Goal: Task Accomplishment & Management: Manage account settings

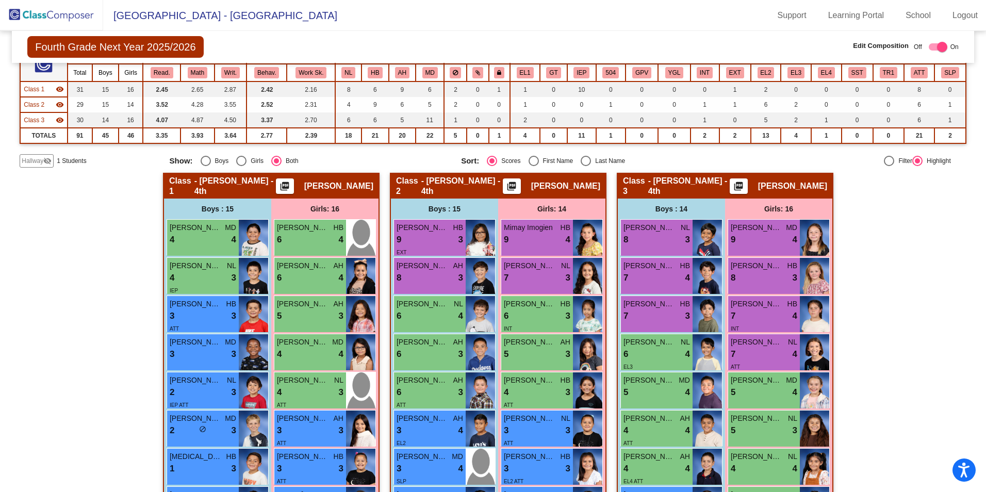
scroll to position [93, 0]
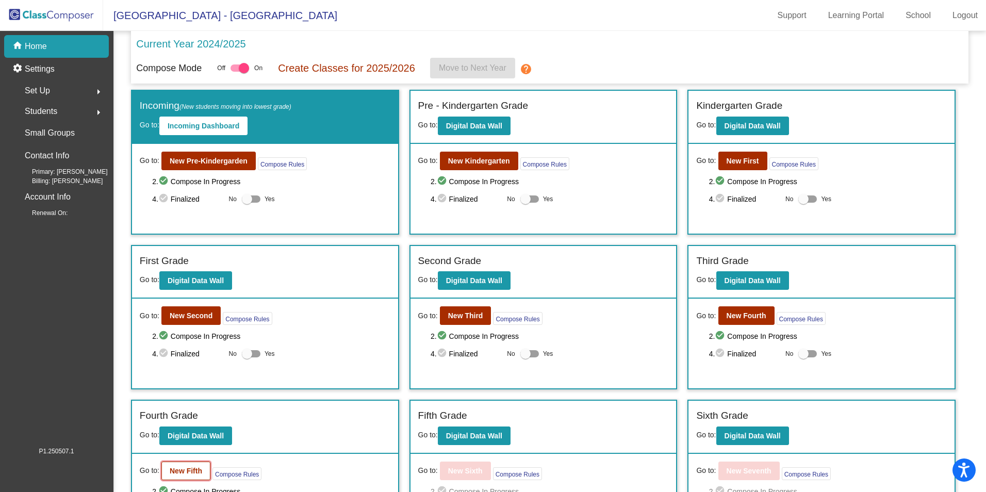
click at [196, 471] on b "New Fifth" at bounding box center [186, 471] width 32 height 8
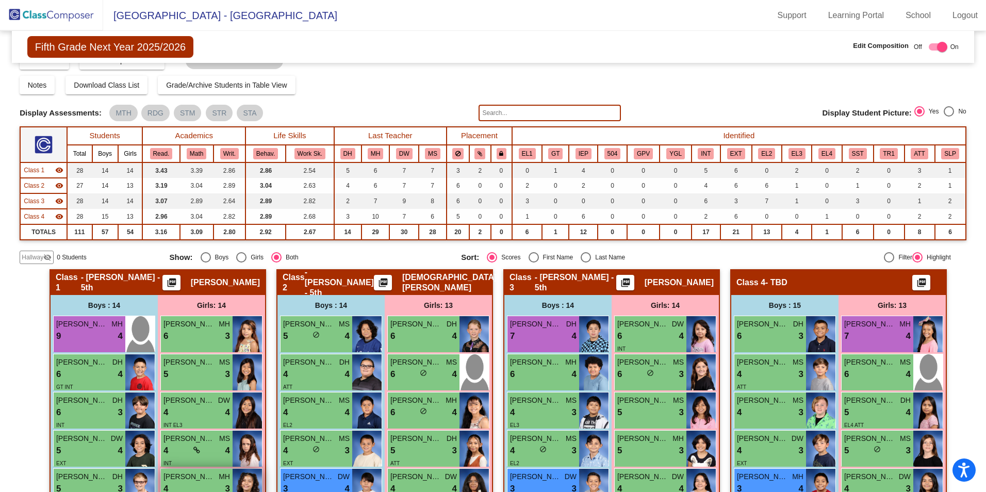
scroll to position [174, 0]
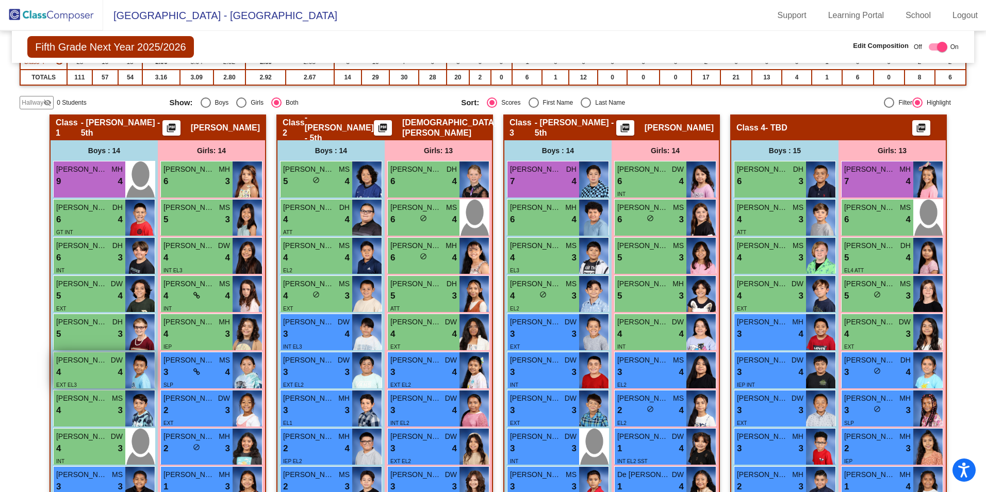
click at [79, 376] on div "4 lock do_not_disturb_alt 4" at bounding box center [89, 372] width 67 height 13
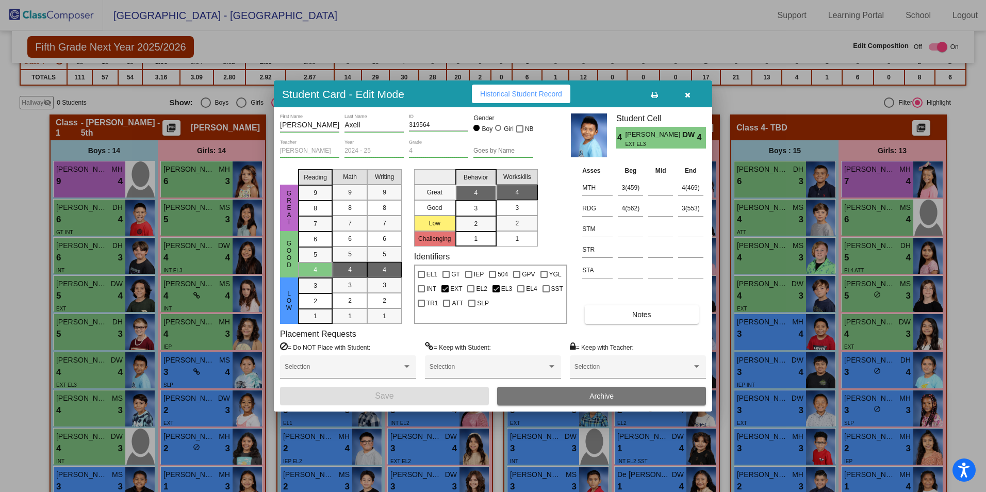
click at [686, 93] on icon "button" at bounding box center [688, 94] width 6 height 7
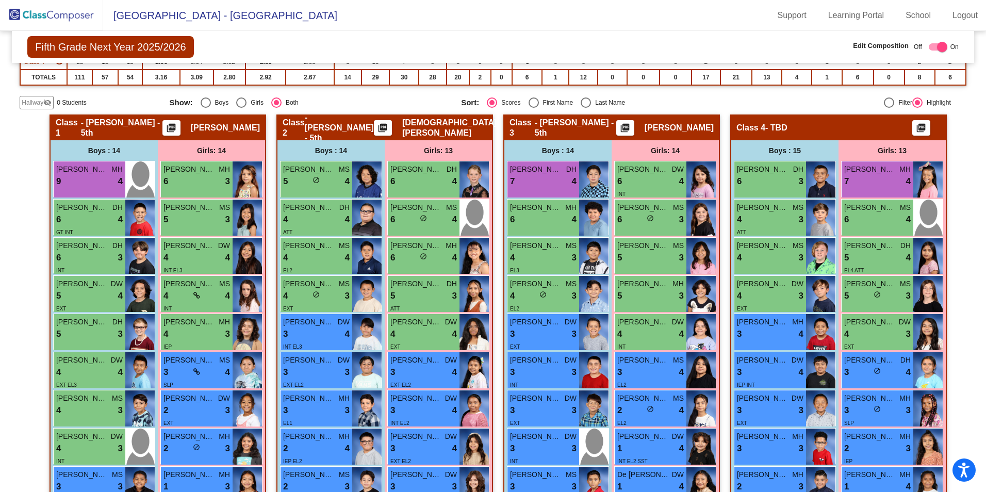
scroll to position [19, 0]
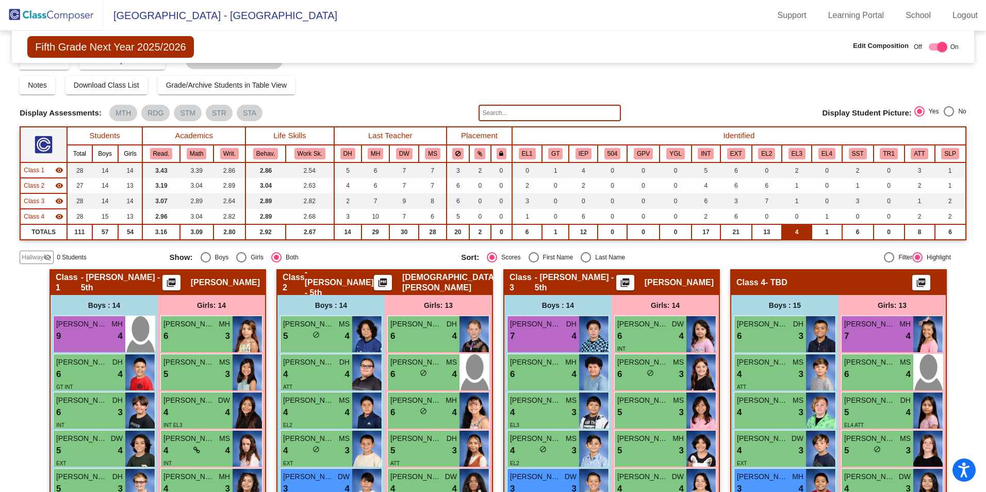
click at [792, 237] on td "4" at bounding box center [797, 231] width 30 height 15
click at [794, 236] on td "4" at bounding box center [797, 231] width 30 height 15
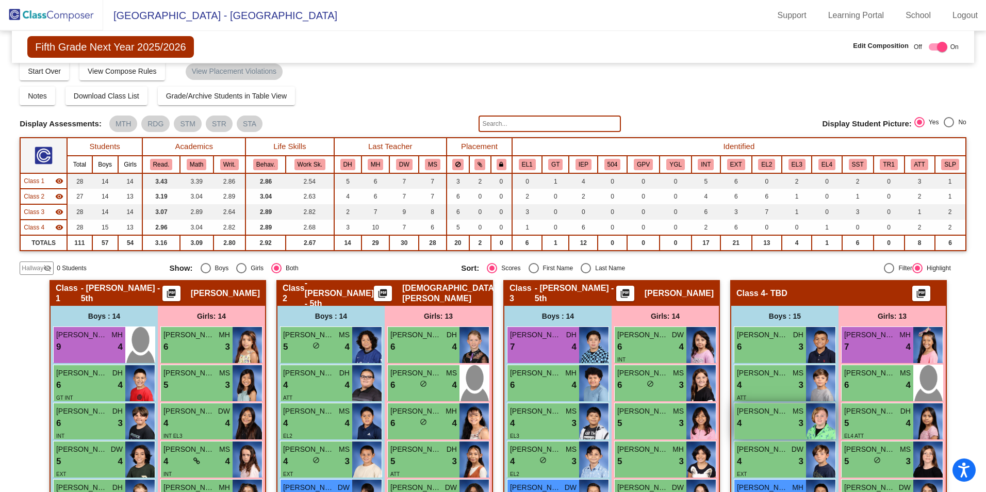
scroll to position [0, 0]
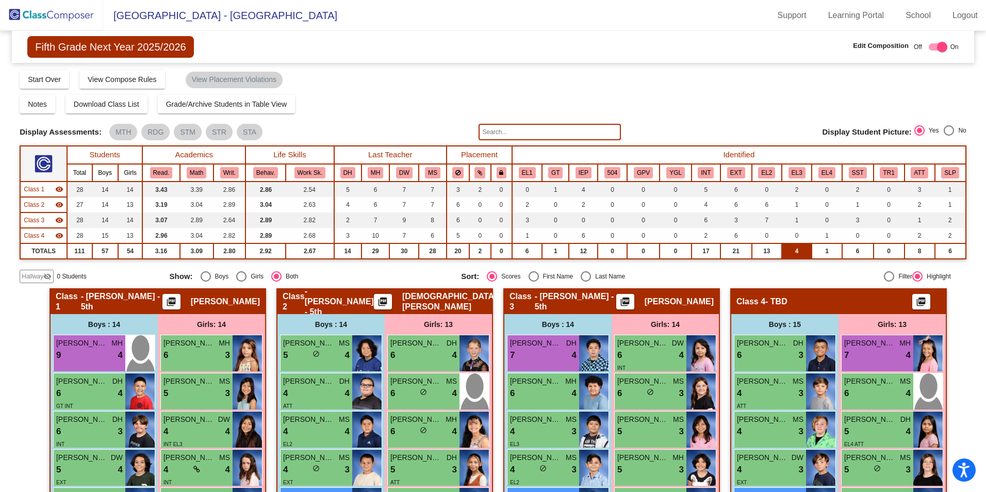
click at [798, 254] on td "4" at bounding box center [797, 250] width 30 height 15
click at [798, 172] on button "EL3" at bounding box center [796, 172] width 17 height 11
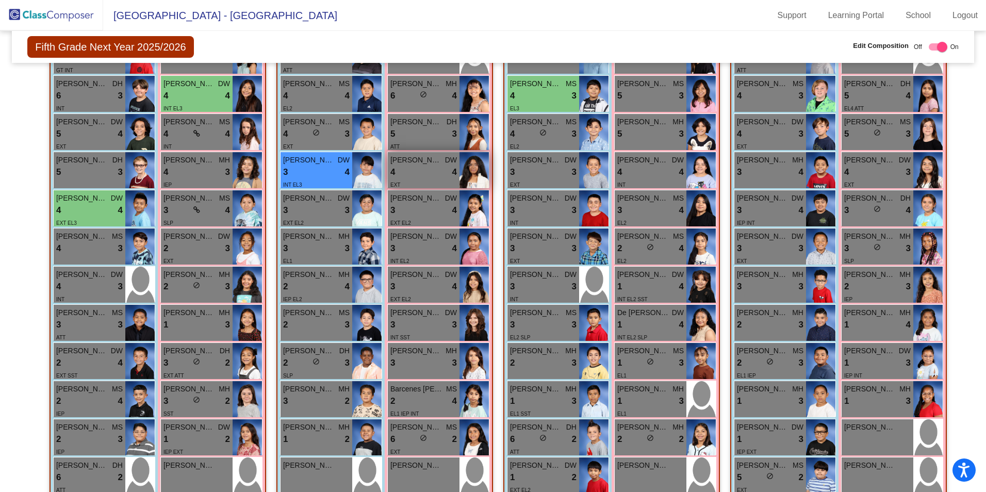
scroll to position [328, 0]
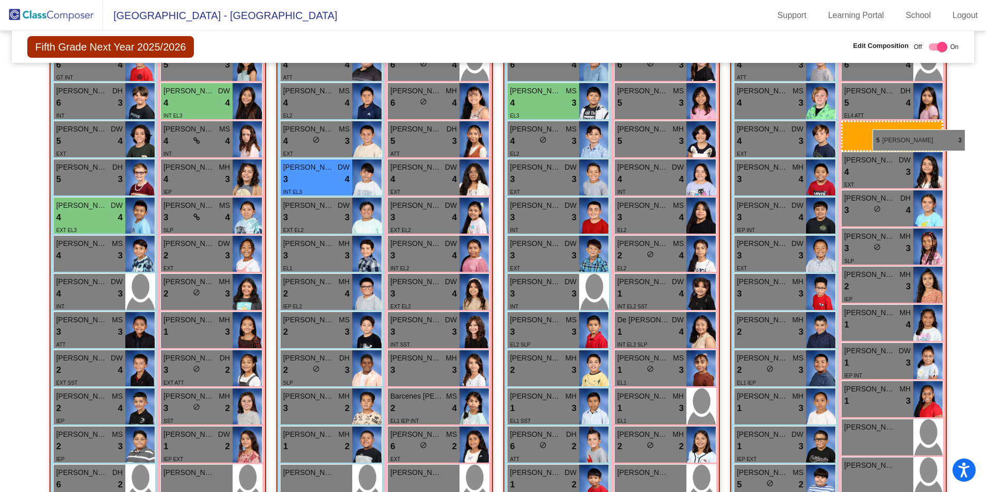
drag, startPoint x: 874, startPoint y: 133, endPoint x: 966, endPoint y: 161, distance: 96.2
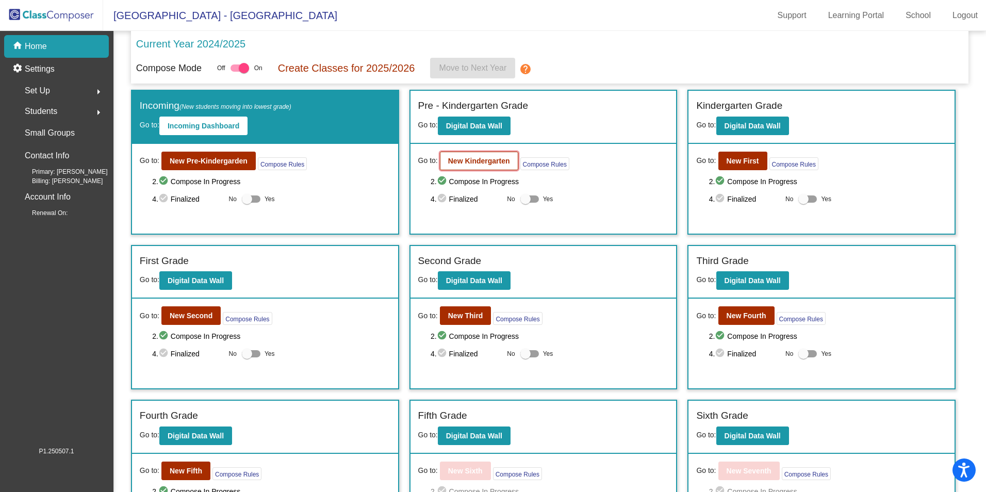
click at [459, 163] on b "New Kindergarten" at bounding box center [479, 161] width 62 height 8
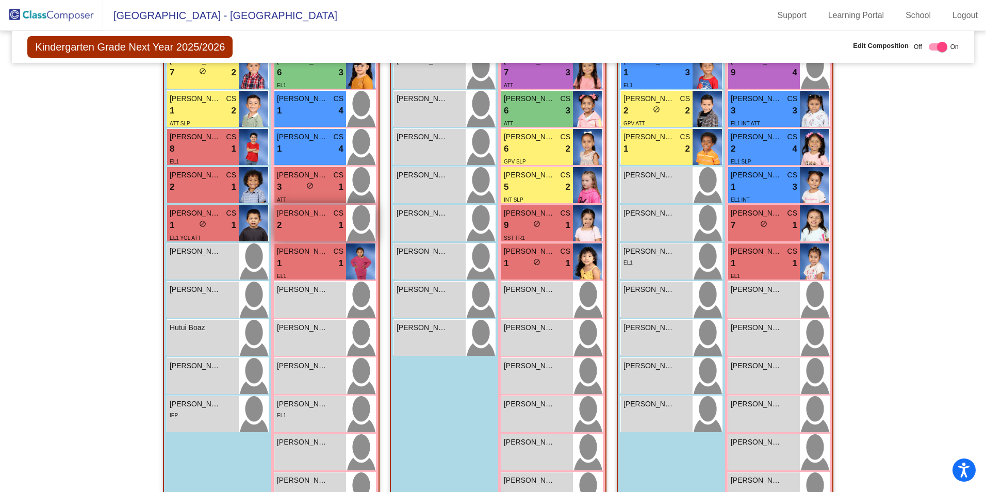
scroll to position [309, 0]
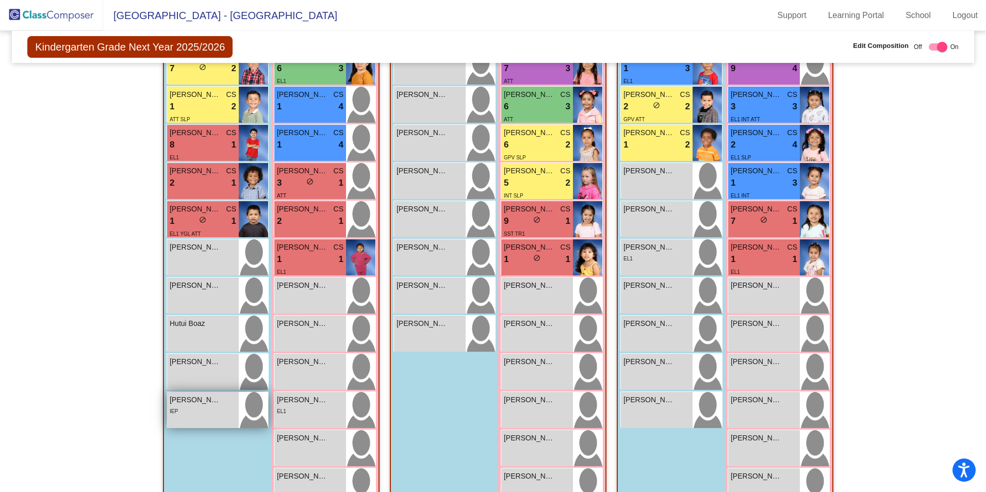
click at [216, 404] on span "[PERSON_NAME]" at bounding box center [196, 399] width 52 height 11
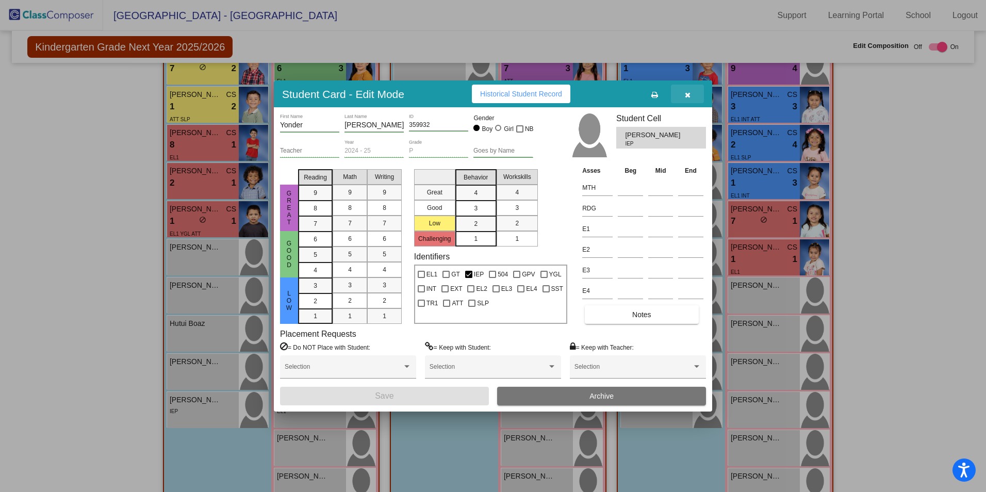
click at [686, 96] on icon "button" at bounding box center [688, 94] width 6 height 7
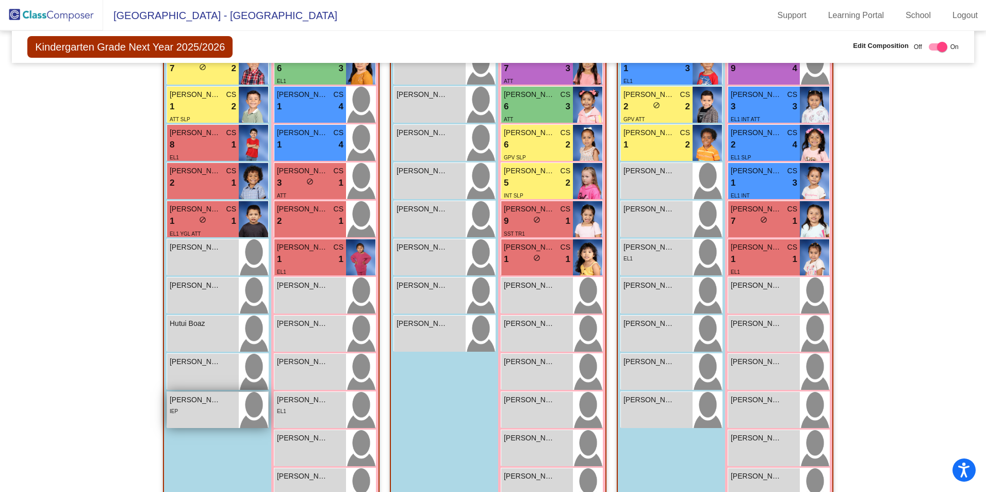
click at [214, 420] on div "[PERSON_NAME] lock do_not_disturb_alt IEP" at bounding box center [203, 410] width 72 height 36
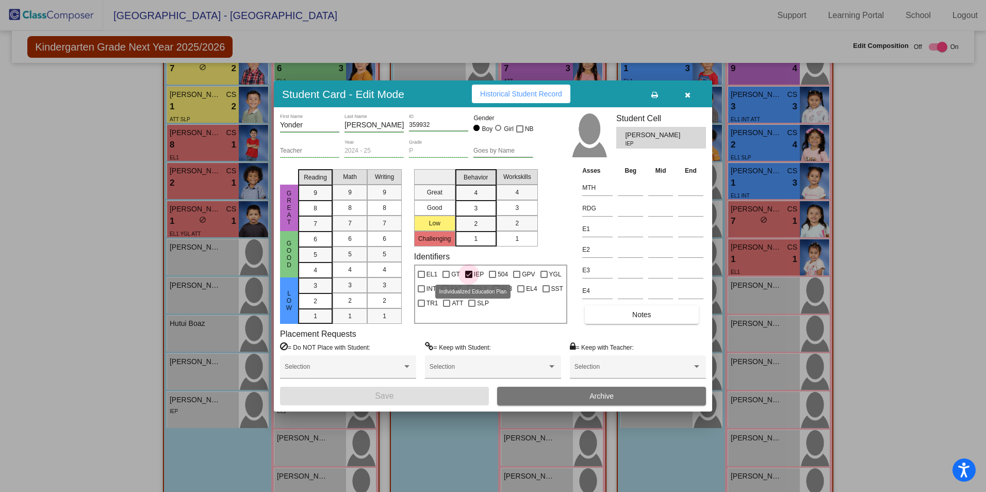
click at [468, 275] on div at bounding box center [468, 274] width 7 height 7
click at [468, 278] on input "IEP" at bounding box center [468, 278] width 1 height 1
checkbox input "false"
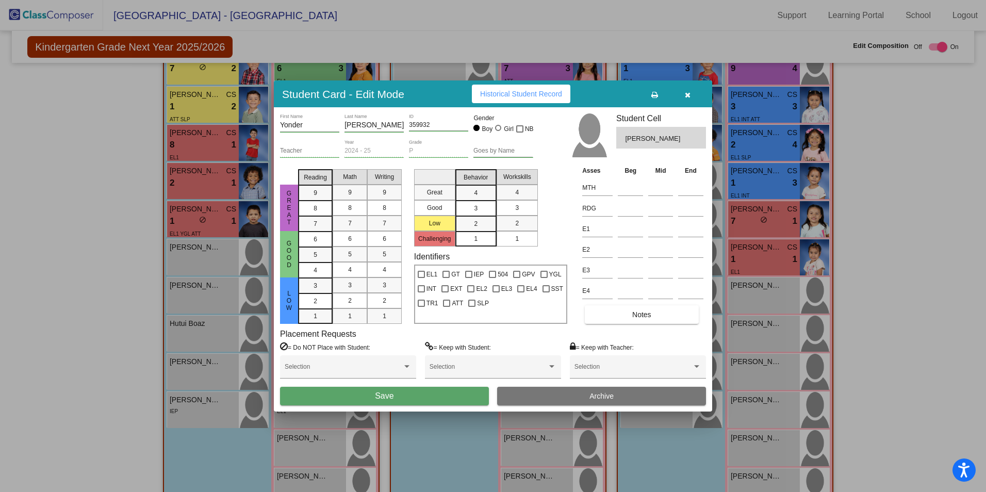
click at [432, 398] on button "Save" at bounding box center [384, 396] width 209 height 19
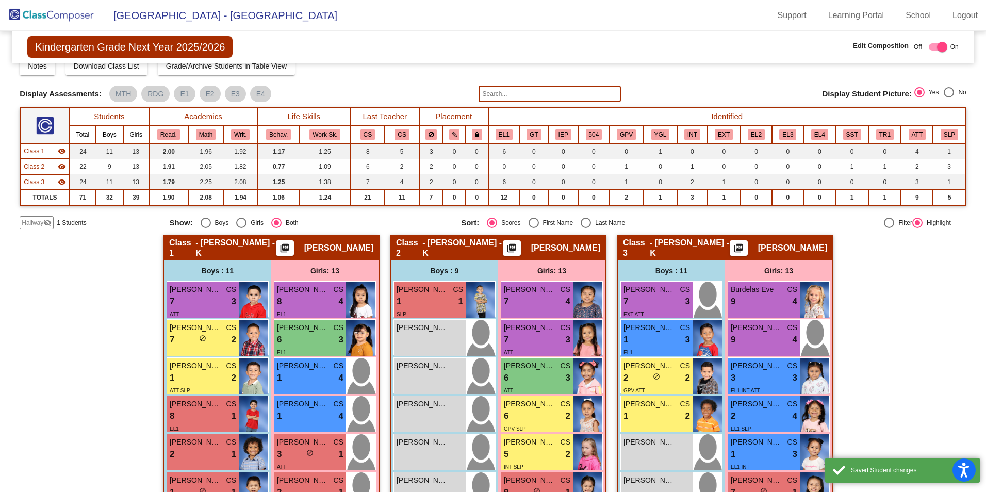
scroll to position [0, 0]
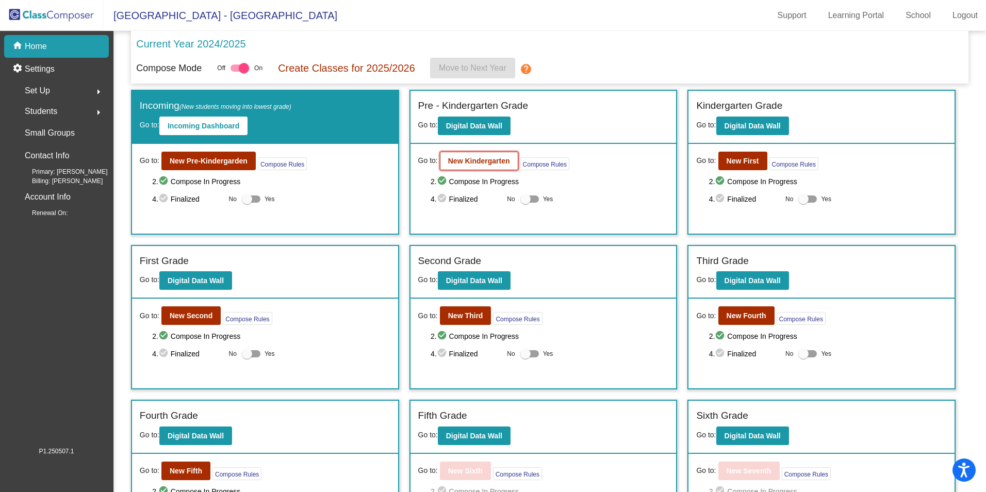
click at [498, 163] on b "New Kindergarten" at bounding box center [479, 161] width 62 height 8
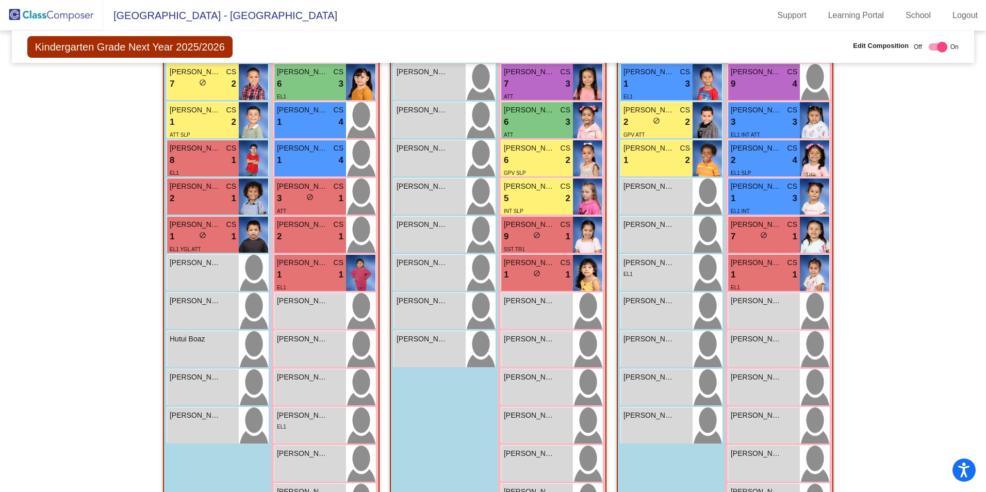
scroll to position [237, 0]
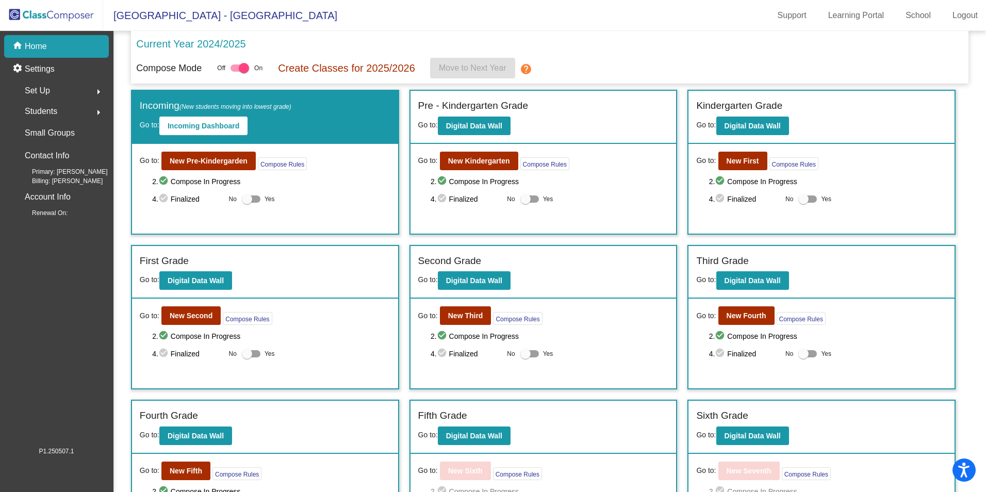
click at [85, 118] on div "Students arrow_right" at bounding box center [59, 111] width 98 height 21
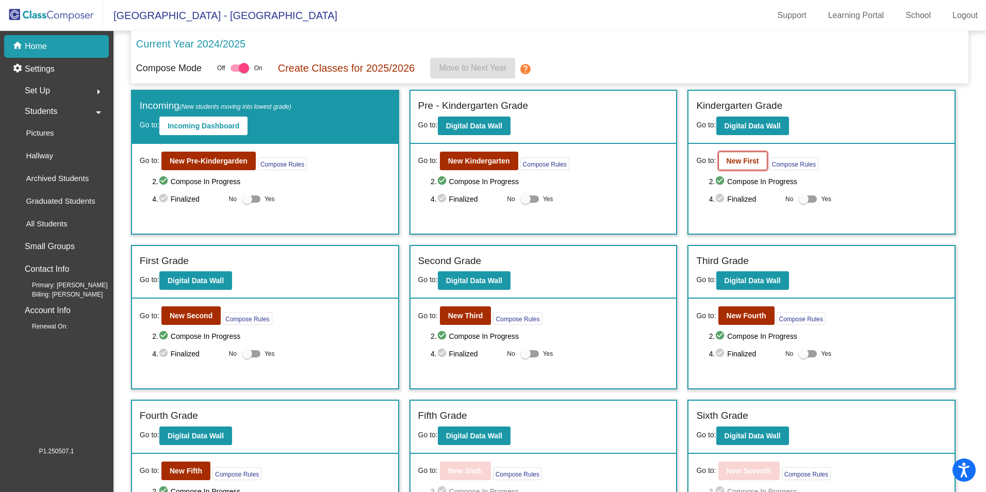
click at [733, 160] on b "New First" at bounding box center [743, 161] width 32 height 8
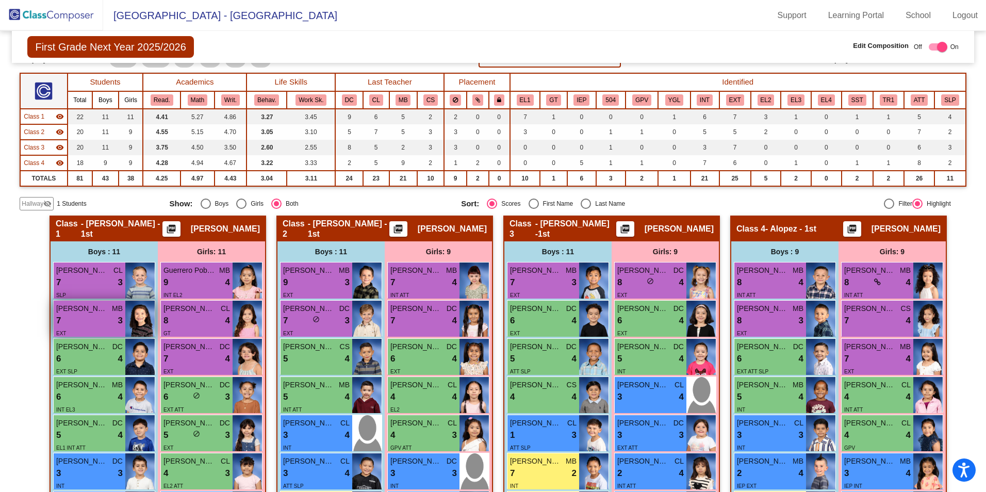
scroll to position [176, 0]
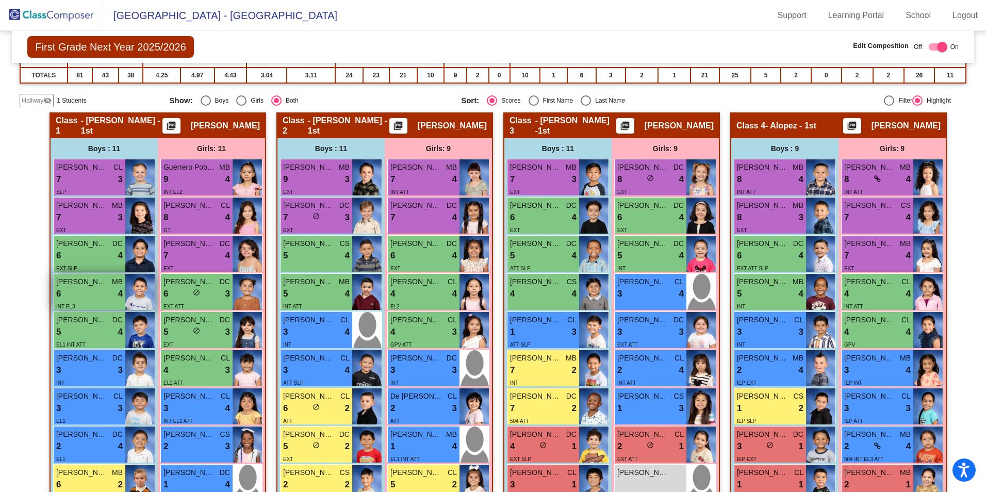
click at [102, 298] on div "6 lock do_not_disturb_alt 4" at bounding box center [89, 293] width 67 height 13
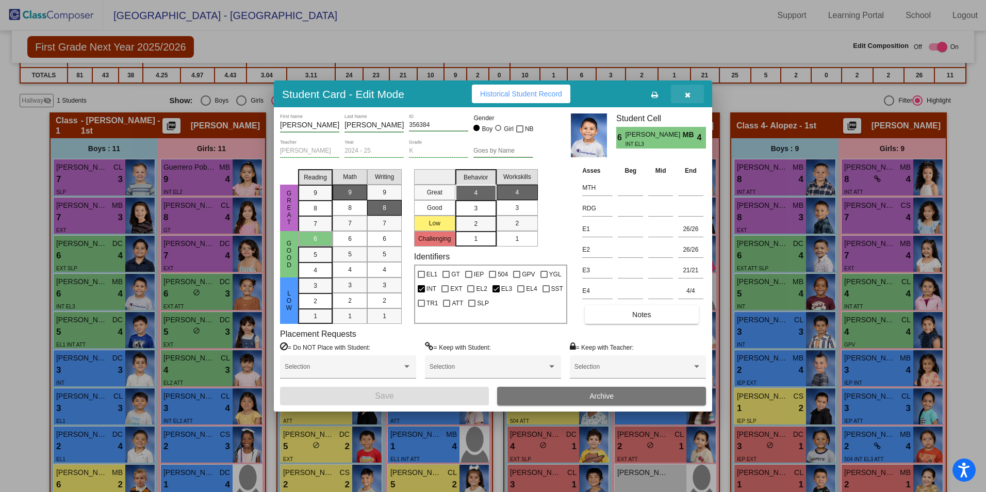
click at [685, 96] on icon "button" at bounding box center [688, 94] width 6 height 7
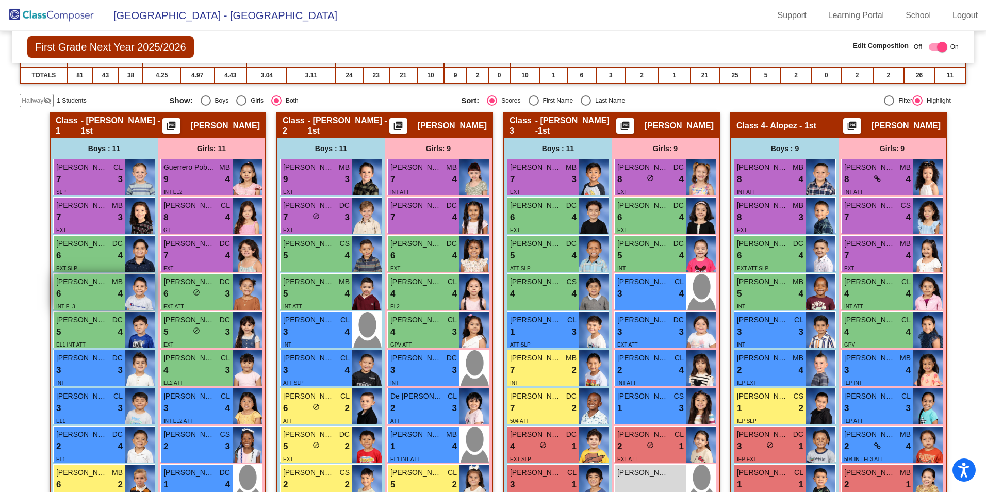
click at [84, 301] on div "INT EL3" at bounding box center [89, 306] width 67 height 11
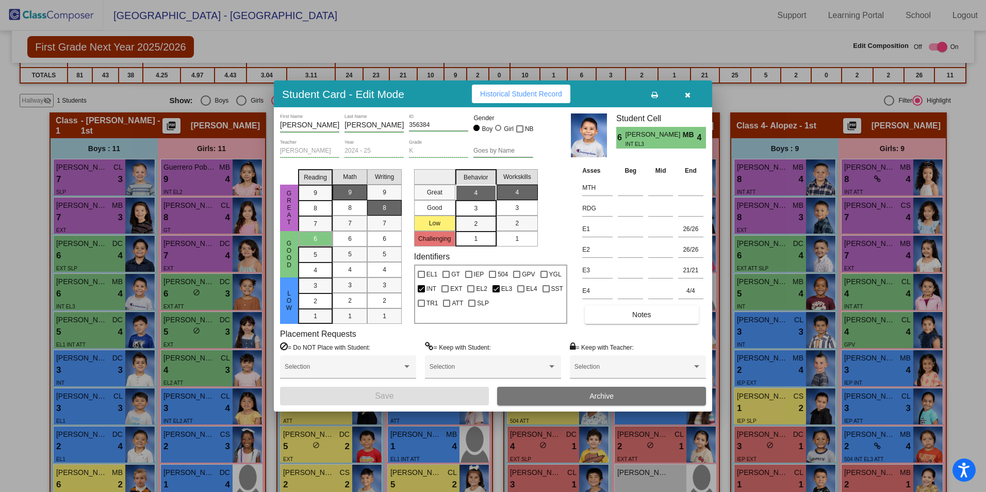
click at [686, 95] on icon "button" at bounding box center [688, 94] width 6 height 7
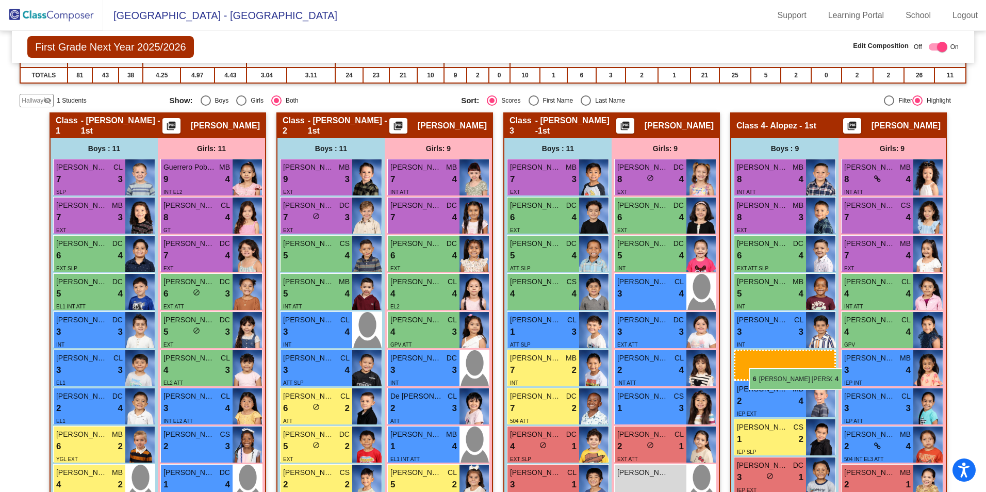
drag, startPoint x: 93, startPoint y: 288, endPoint x: 749, endPoint y: 368, distance: 661.4
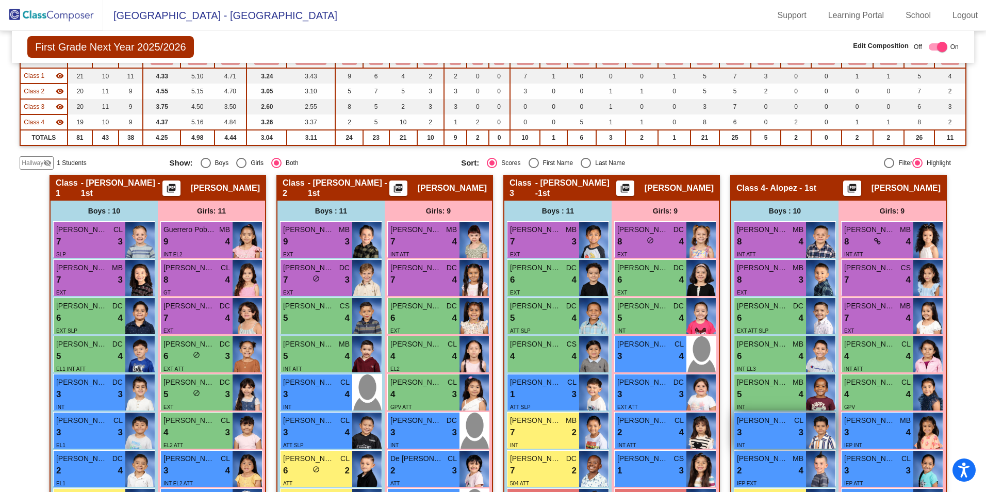
scroll to position [73, 0]
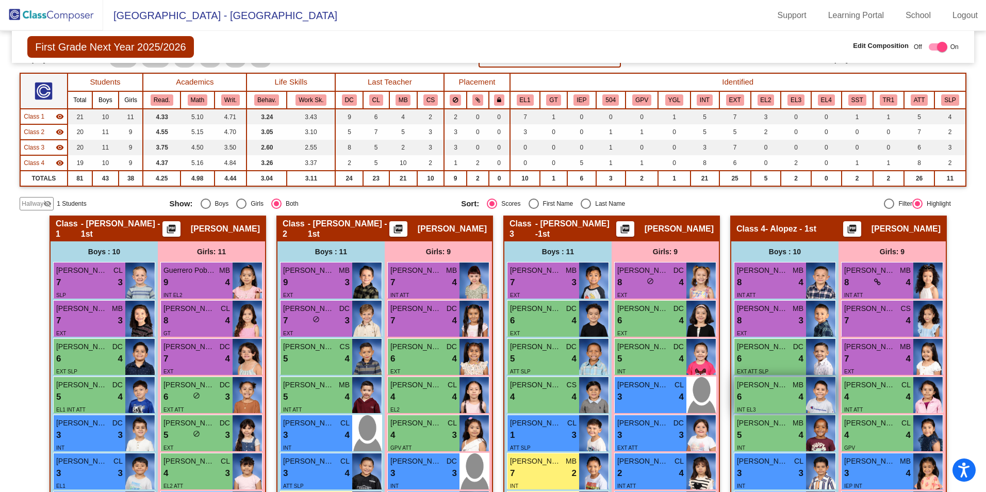
click at [775, 397] on div "6 lock do_not_disturb_alt 4" at bounding box center [770, 396] width 67 height 13
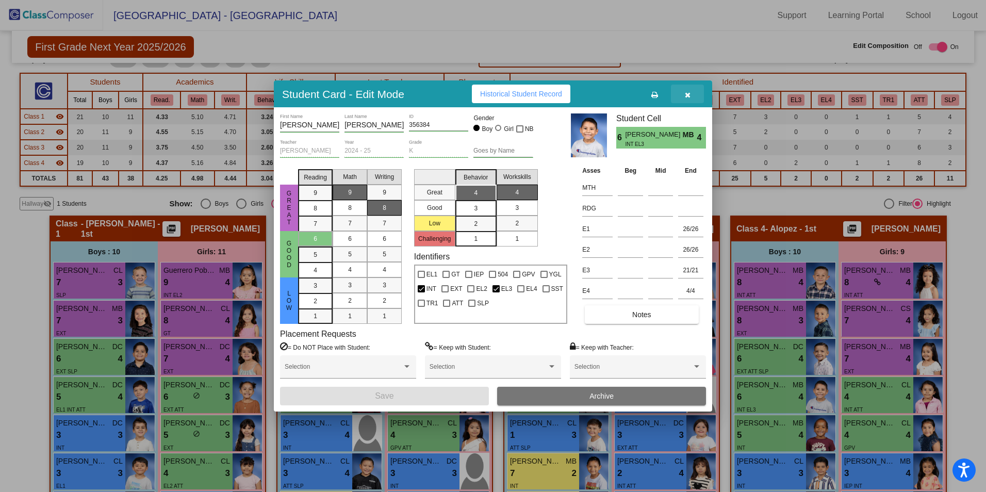
drag, startPoint x: 686, startPoint y: 94, endPoint x: 692, endPoint y: 120, distance: 26.4
click at [686, 94] on icon "button" at bounding box center [688, 94] width 6 height 7
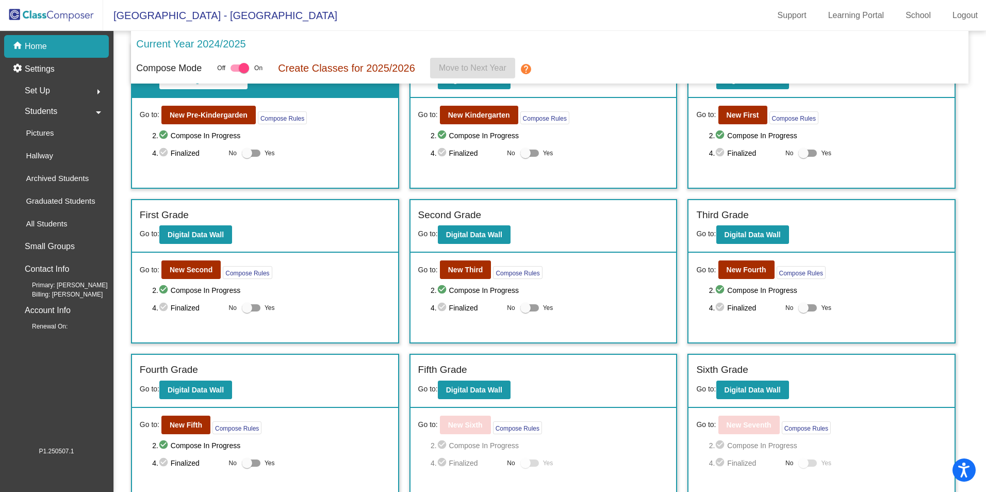
scroll to position [103, 0]
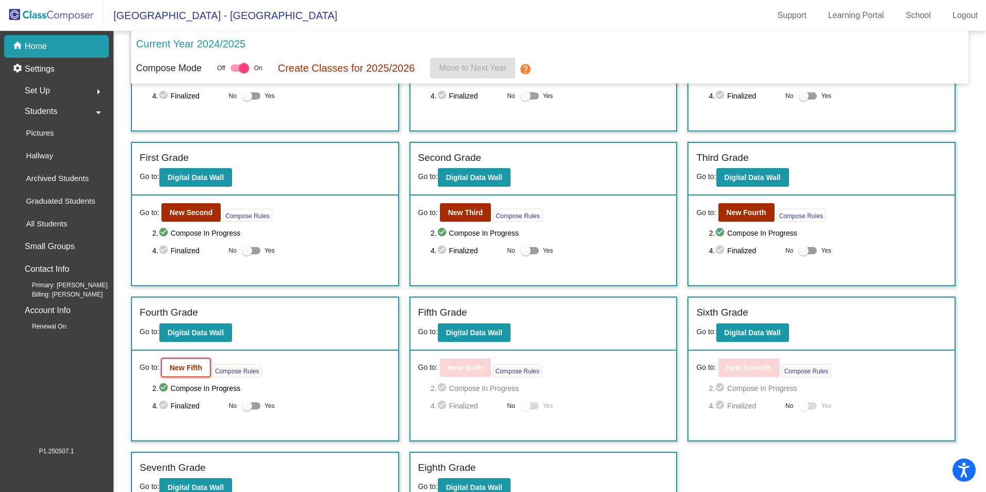
click at [185, 373] on button "New Fifth" at bounding box center [185, 367] width 49 height 19
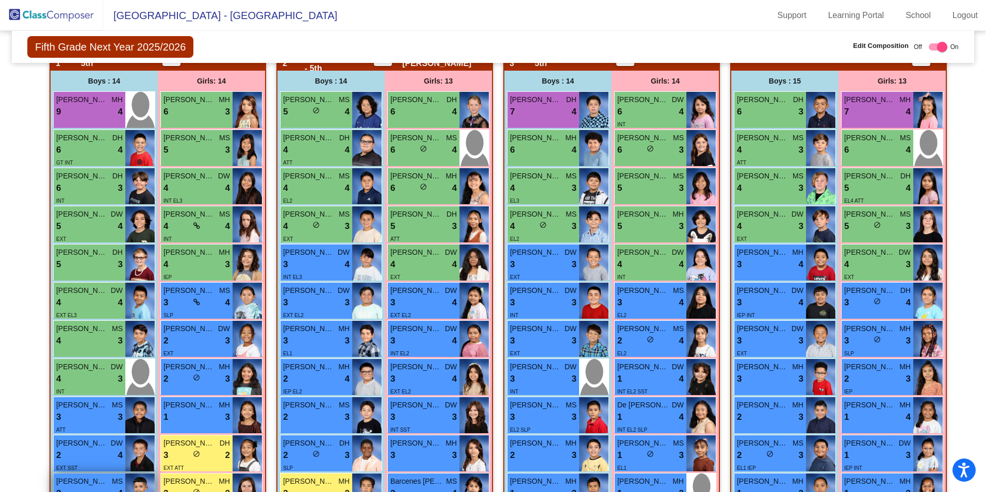
scroll to position [225, 0]
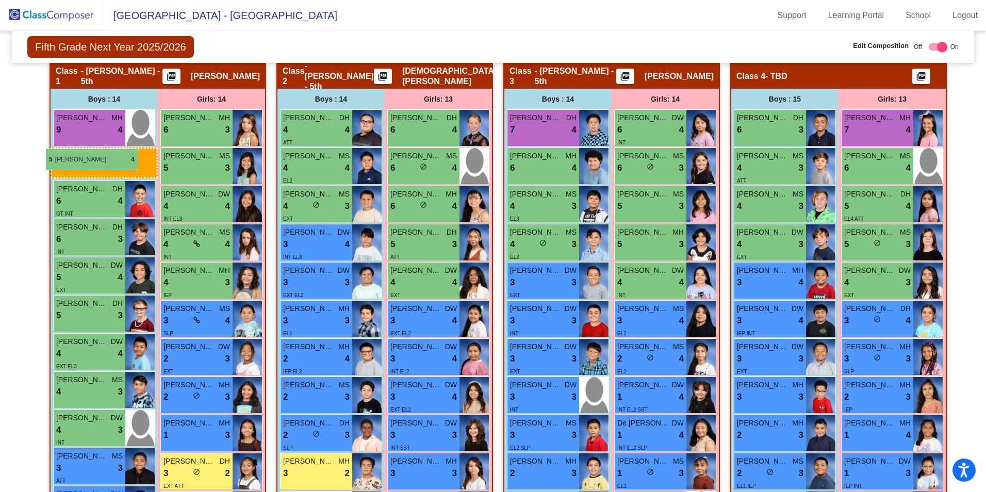
drag, startPoint x: 304, startPoint y: 130, endPoint x: 45, endPoint y: 149, distance: 259.5
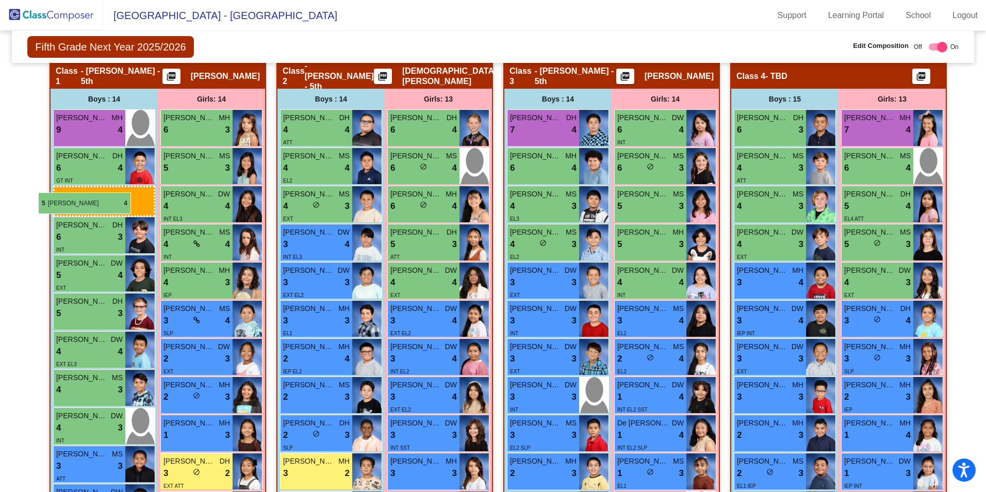
drag, startPoint x: 311, startPoint y: 127, endPoint x: 38, endPoint y: 192, distance: 280.5
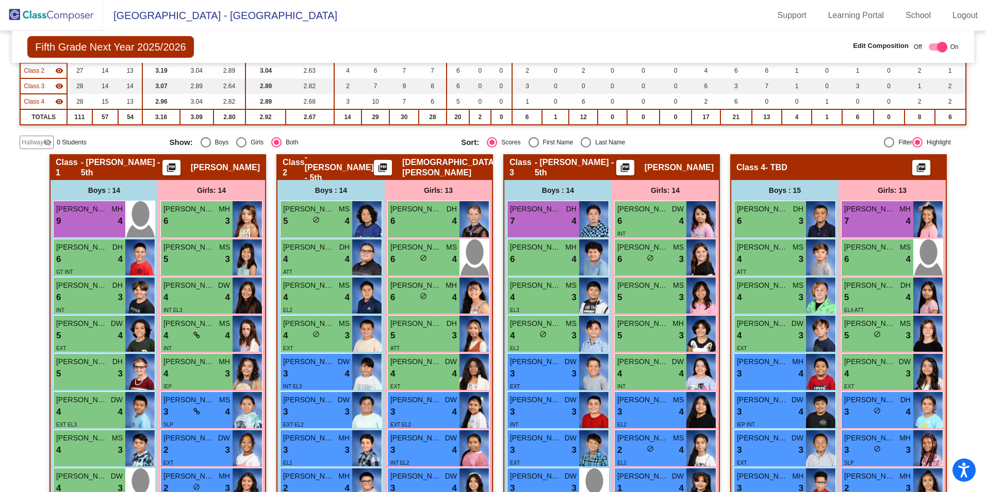
scroll to position [122, 0]
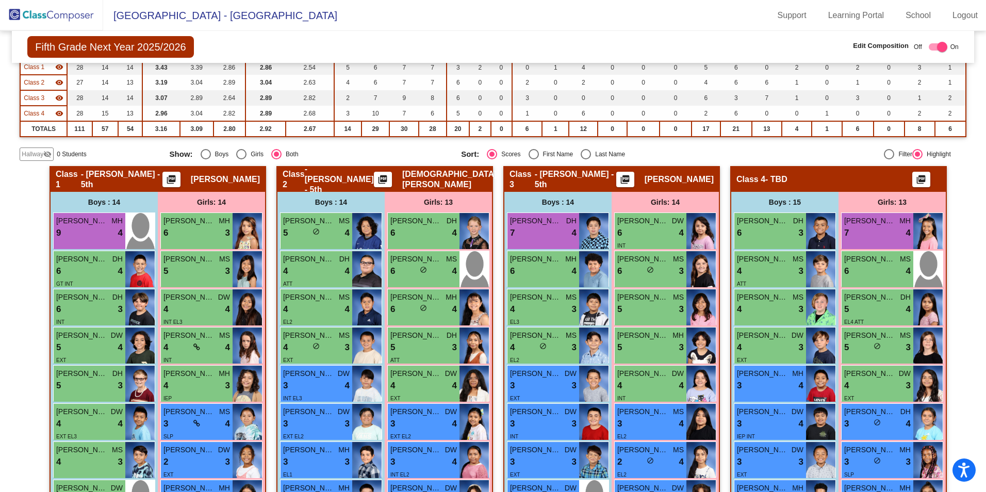
click at [929, 46] on div at bounding box center [938, 46] width 19 height 7
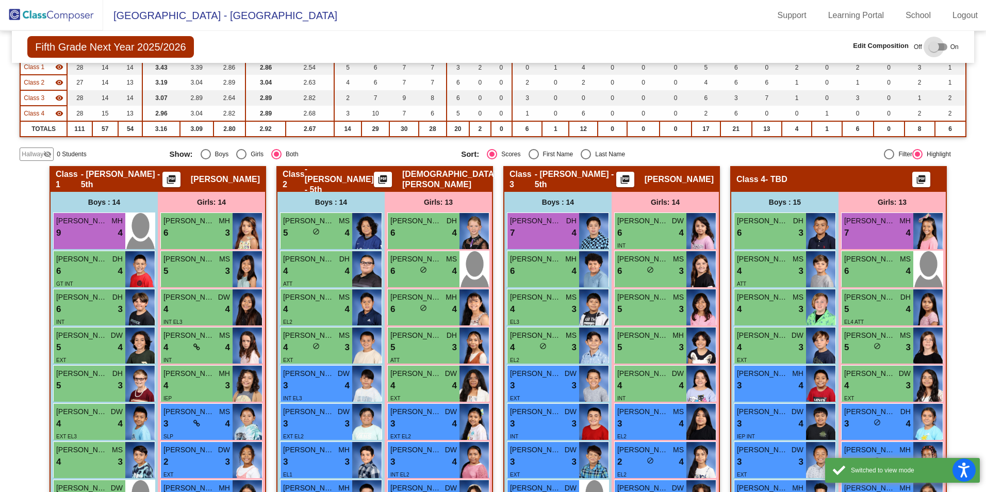
click at [934, 48] on div at bounding box center [934, 47] width 10 height 10
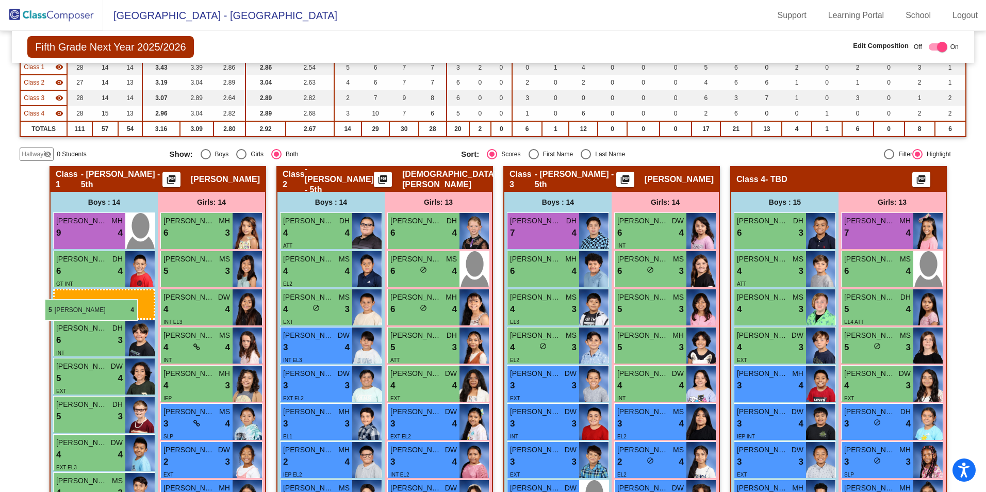
drag, startPoint x: 327, startPoint y: 225, endPoint x: 45, endPoint y: 299, distance: 292.1
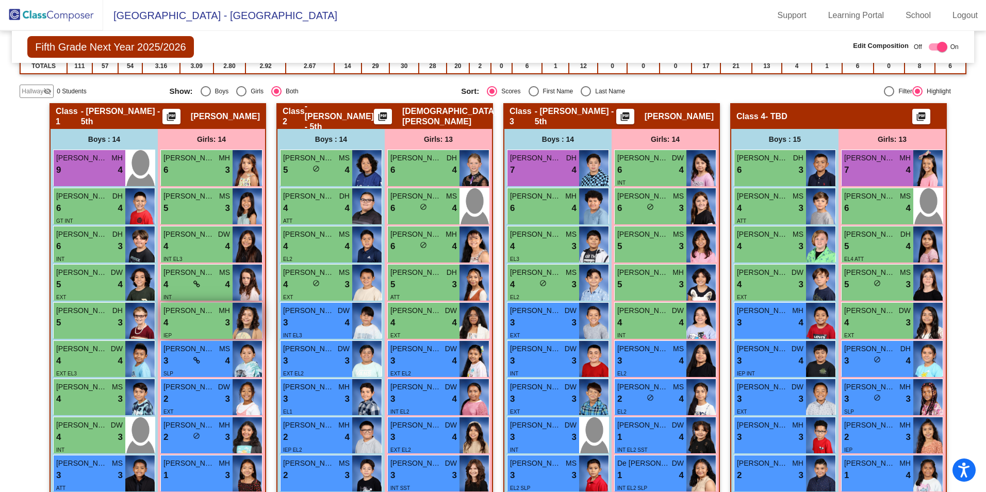
scroll to position [277, 0]
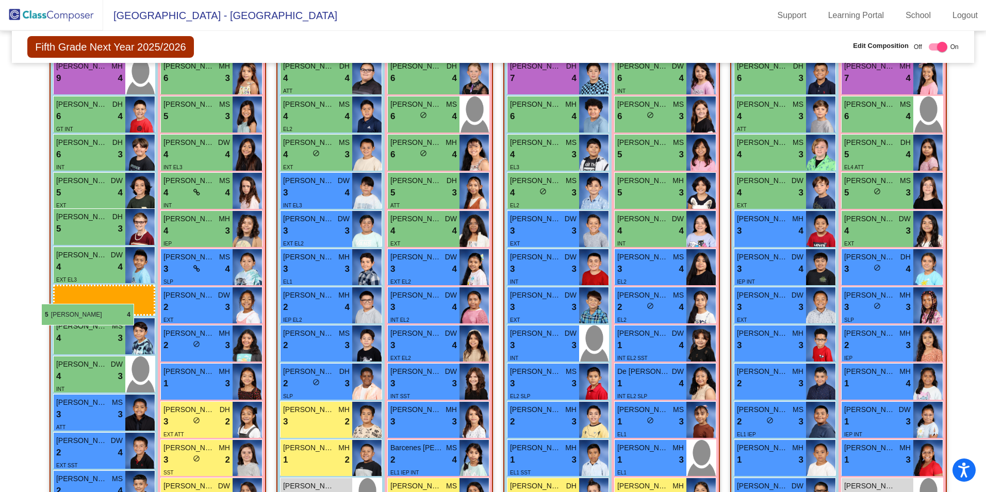
drag, startPoint x: 324, startPoint y: 80, endPoint x: 41, endPoint y: 304, distance: 360.6
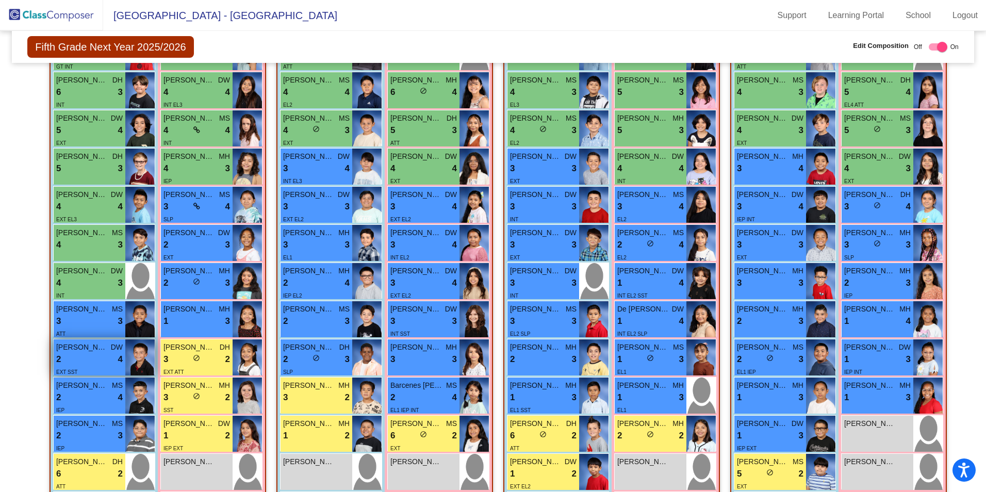
scroll to position [174, 0]
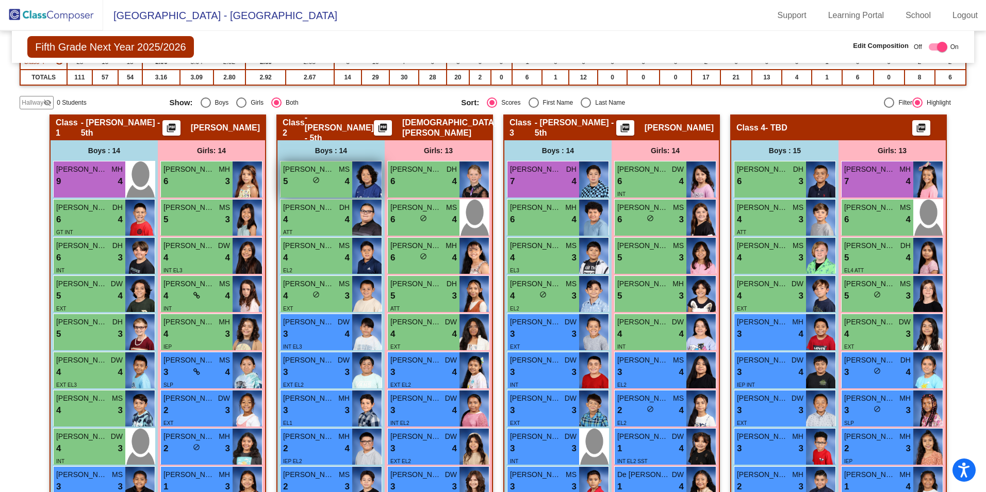
click at [306, 179] on div "5 lock do_not_disturb_alt 4" at bounding box center [316, 181] width 67 height 13
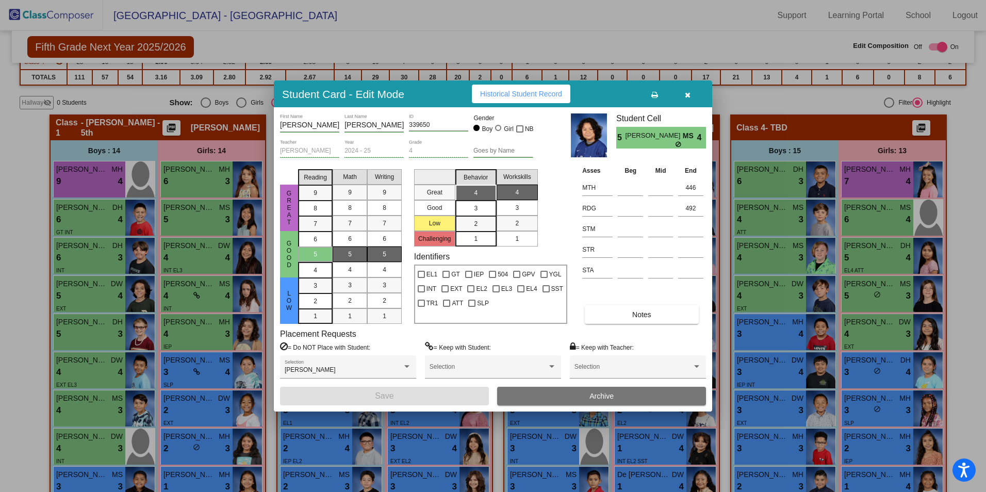
click at [690, 96] on icon "button" at bounding box center [688, 94] width 6 height 7
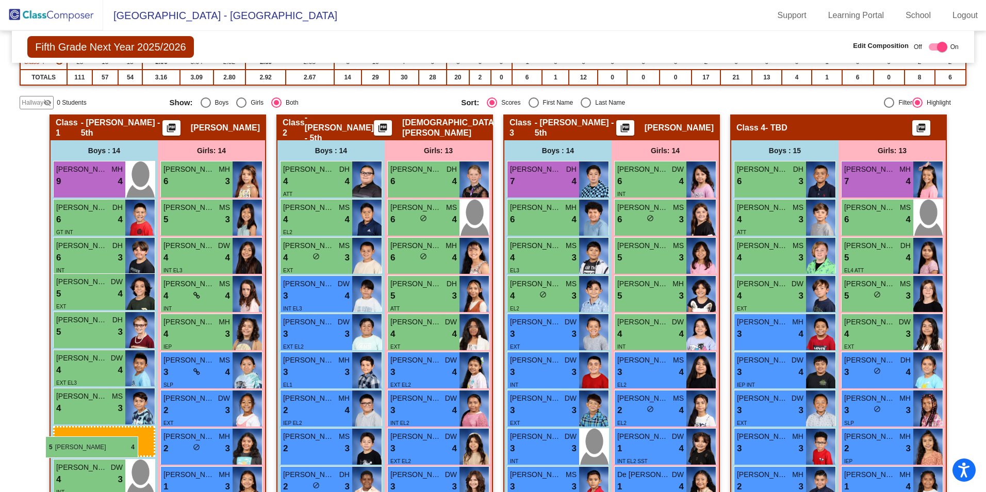
drag, startPoint x: 332, startPoint y: 177, endPoint x: 45, endPoint y: 436, distance: 386.3
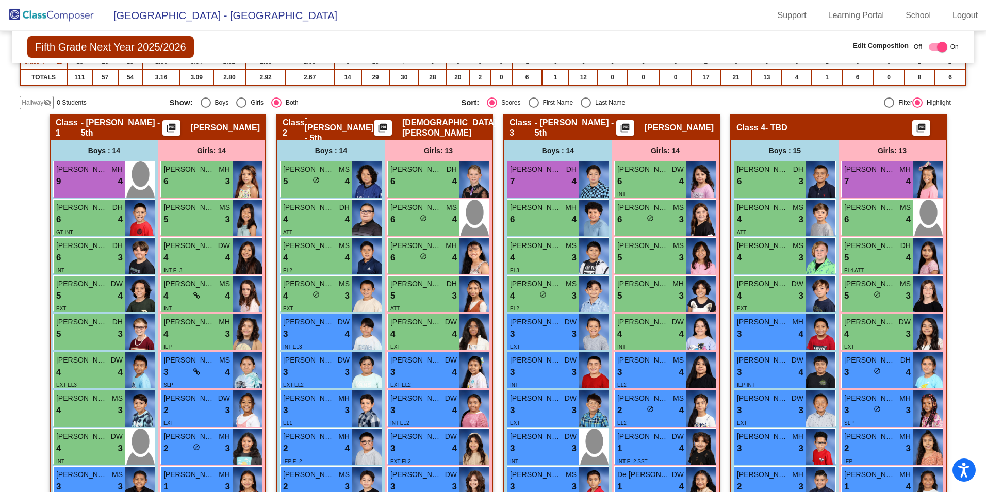
click at [929, 45] on div at bounding box center [938, 46] width 19 height 7
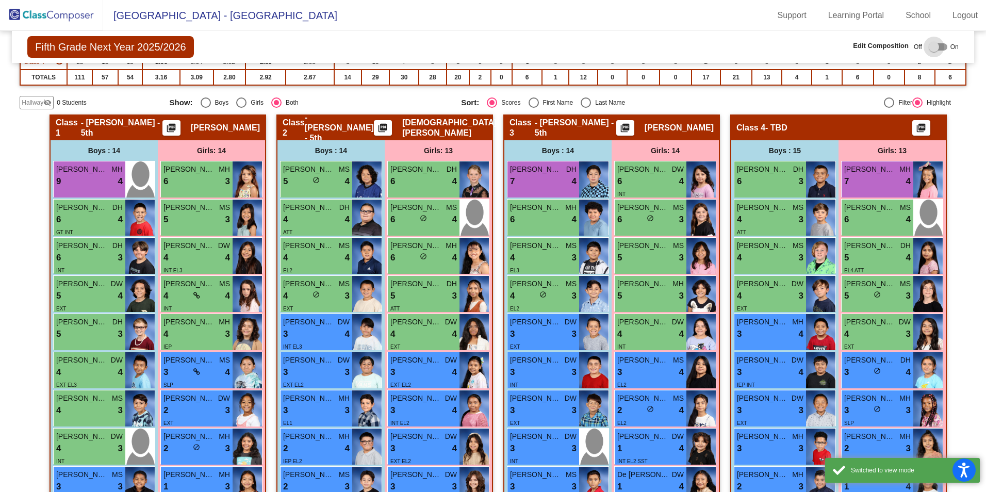
click at [930, 46] on div at bounding box center [934, 47] width 10 height 10
click at [940, 48] on div at bounding box center [938, 46] width 19 height 7
checkbox input "true"
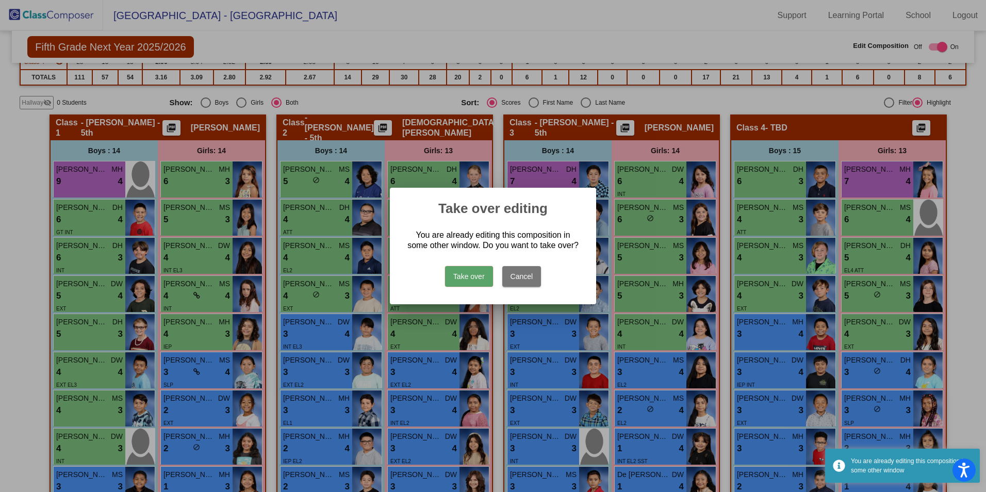
click at [468, 275] on button "Take over" at bounding box center [469, 276] width 48 height 21
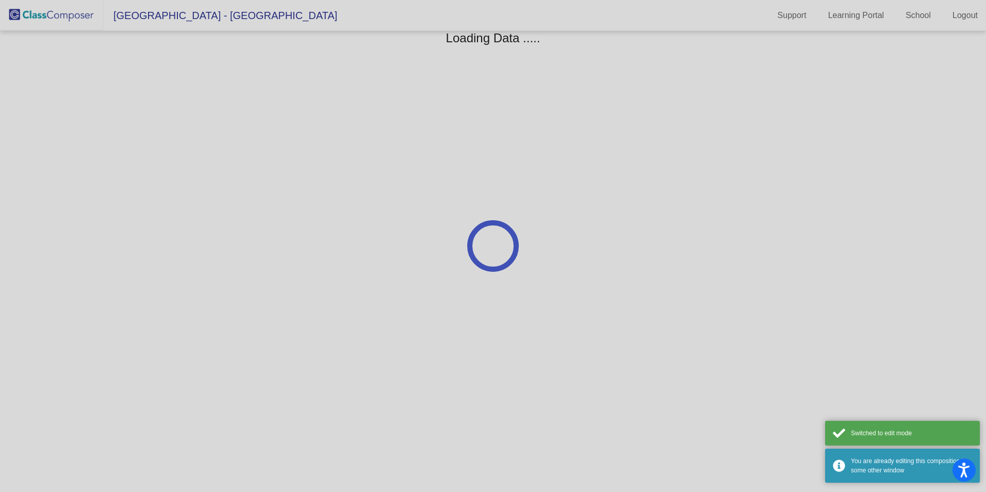
scroll to position [0, 0]
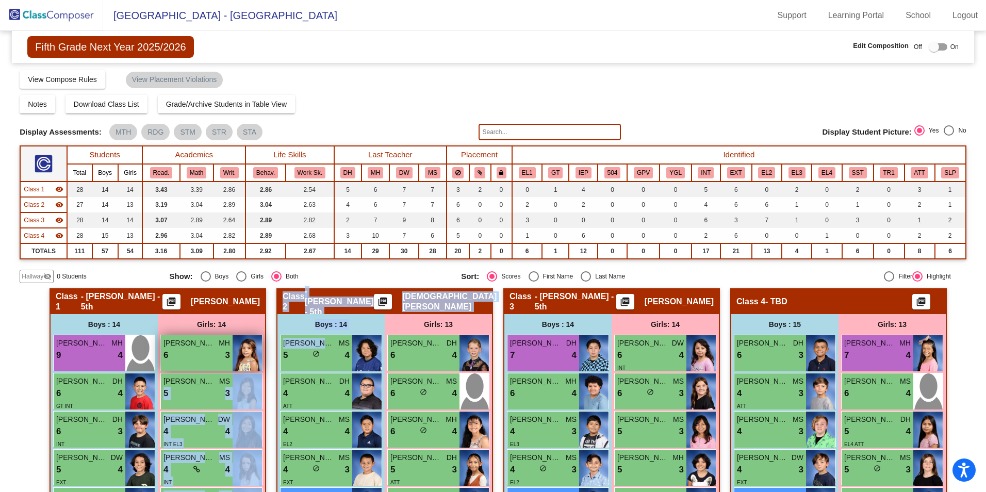
drag, startPoint x: 313, startPoint y: 343, endPoint x: 243, endPoint y: 371, distance: 75.7
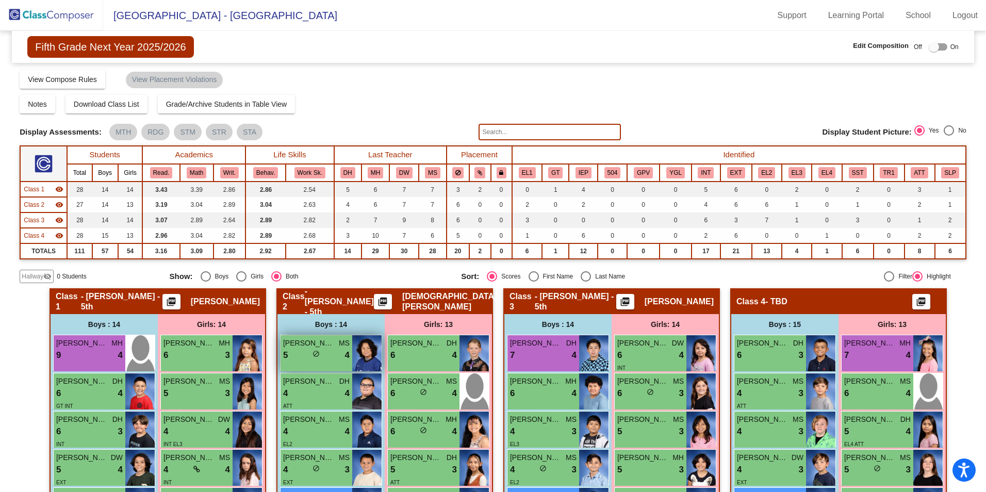
click at [316, 360] on div "lock do_not_disturb_alt" at bounding box center [316, 355] width 7 height 11
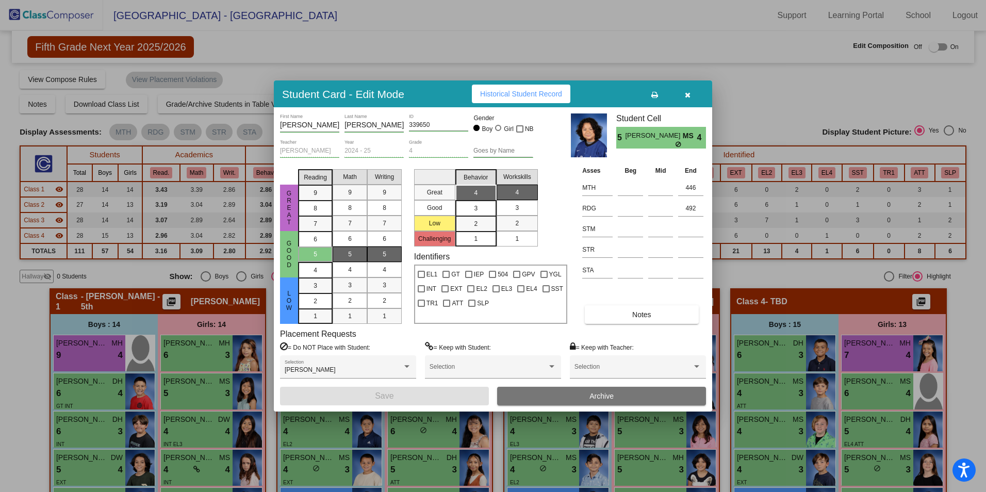
click at [690, 94] on button "button" at bounding box center [687, 94] width 33 height 19
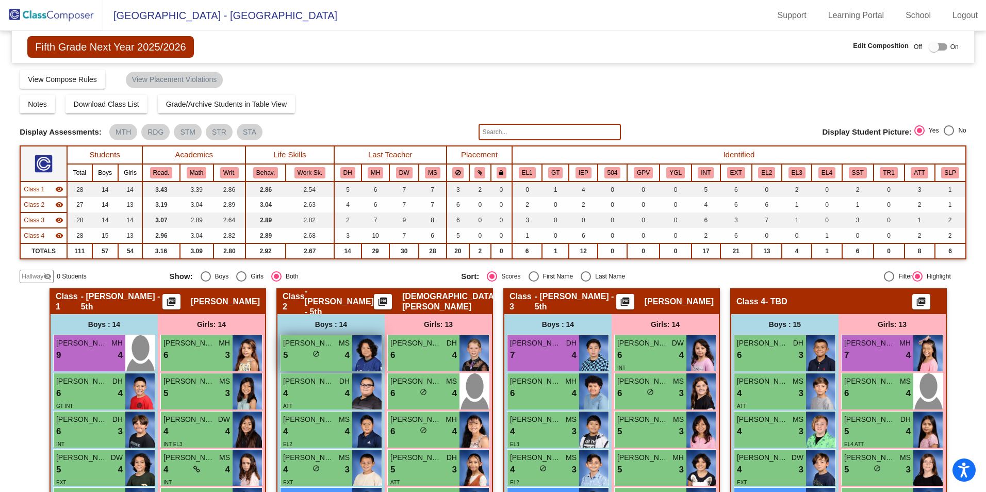
drag, startPoint x: 309, startPoint y: 351, endPoint x: 305, endPoint y: 367, distance: 16.5
click at [305, 367] on div "[PERSON_NAME] MS 5 lock do_not_disturb_alt 4" at bounding box center [317, 353] width 72 height 36
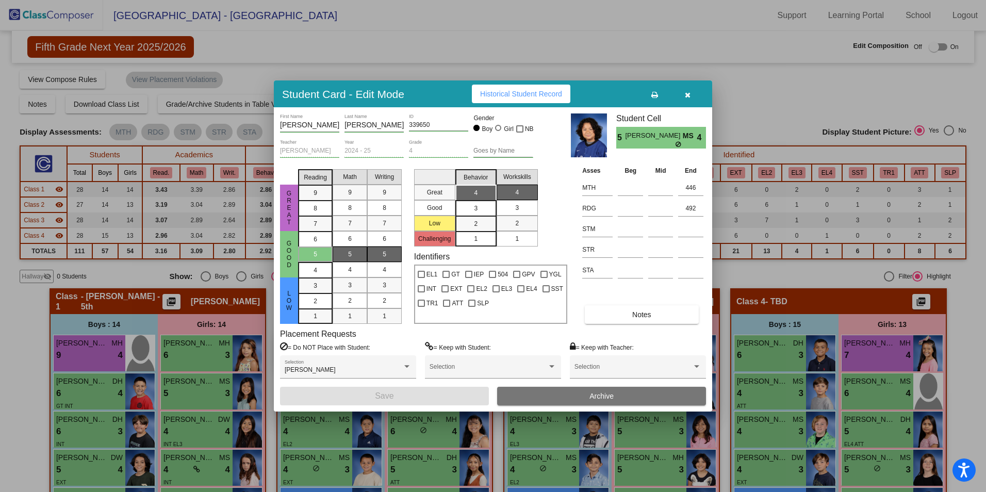
click at [314, 360] on div "[PERSON_NAME] Selection" at bounding box center [348, 369] width 127 height 19
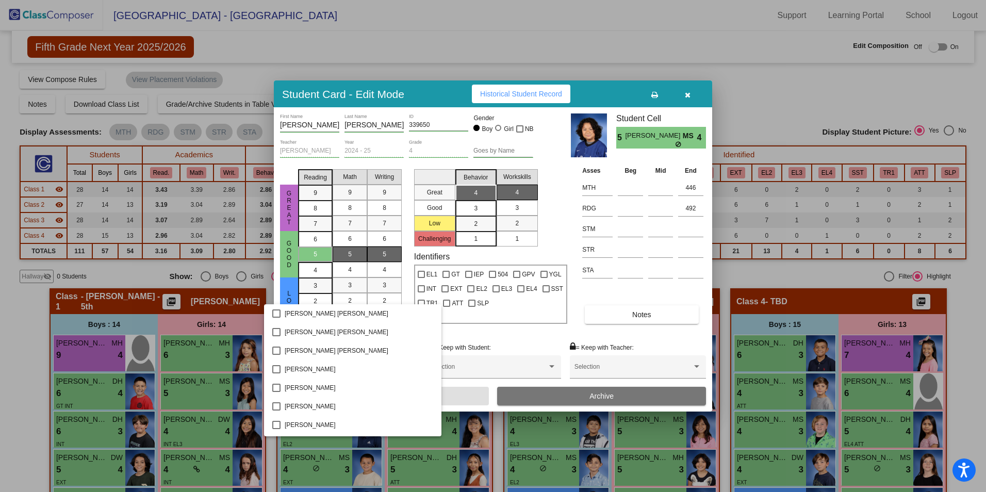
scroll to position [927, 0]
click at [687, 92] on div at bounding box center [493, 246] width 986 height 492
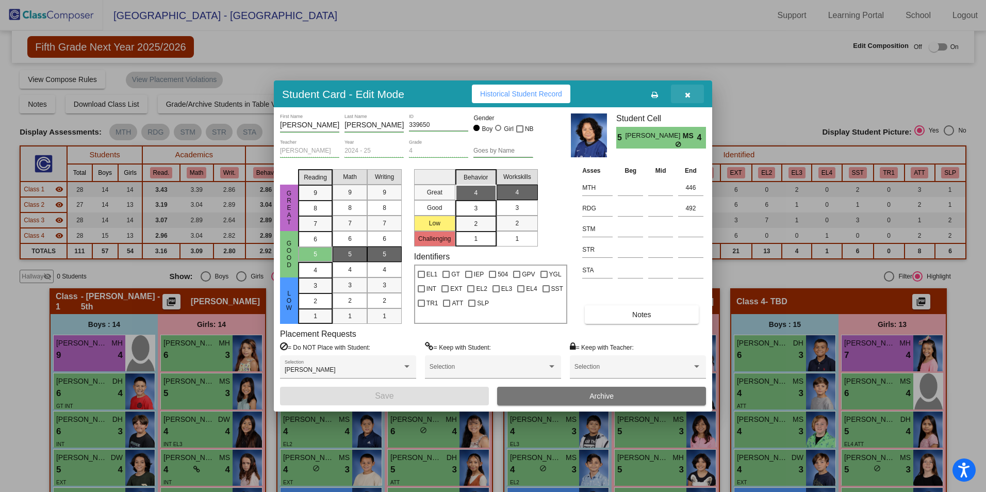
click at [683, 93] on button "button" at bounding box center [687, 94] width 33 height 19
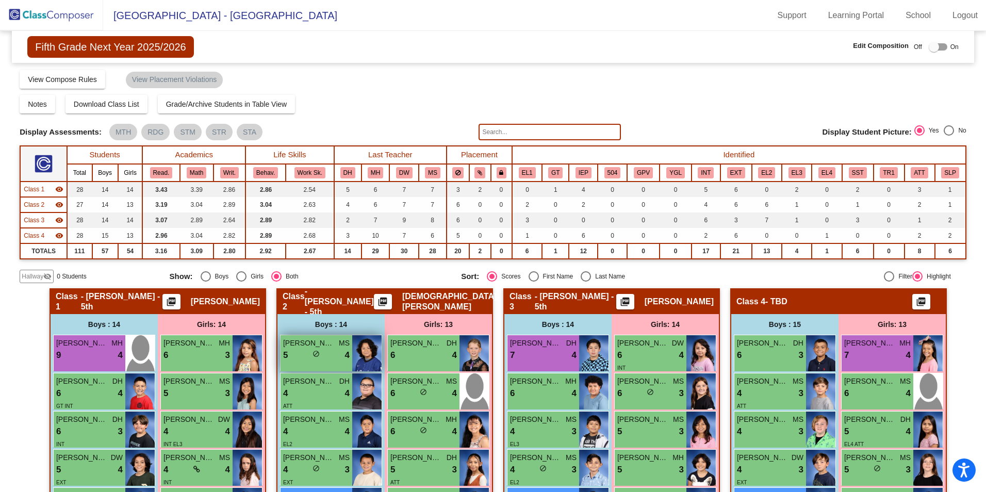
click at [315, 348] on span "[PERSON_NAME]" at bounding box center [309, 343] width 52 height 11
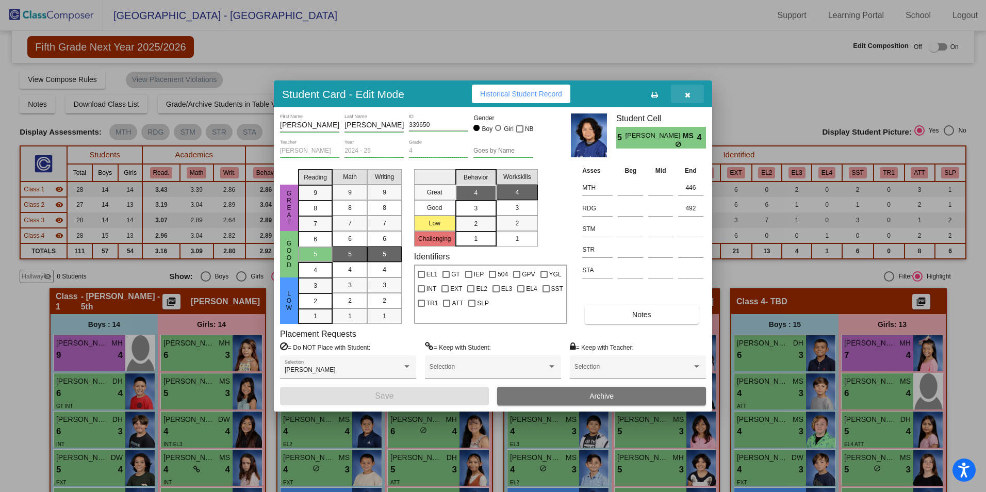
click at [686, 91] on icon "button" at bounding box center [688, 94] width 6 height 7
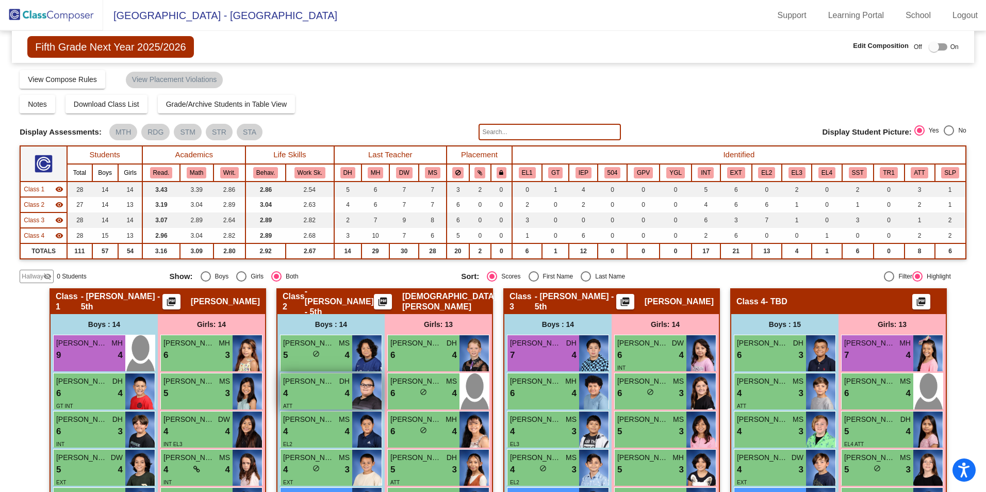
drag, startPoint x: 317, startPoint y: 353, endPoint x: 286, endPoint y: 377, distance: 39.7
click at [941, 45] on div at bounding box center [938, 46] width 19 height 7
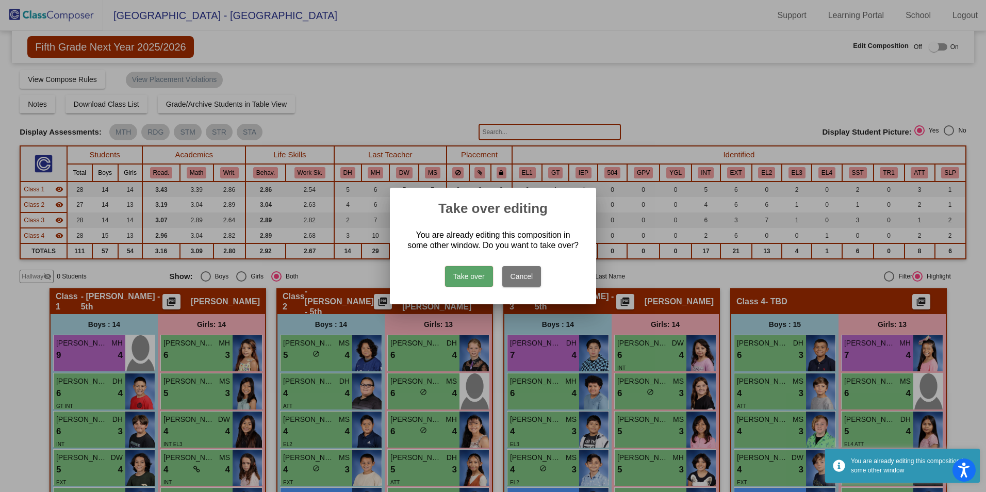
click at [473, 275] on button "Take over" at bounding box center [469, 276] width 48 height 21
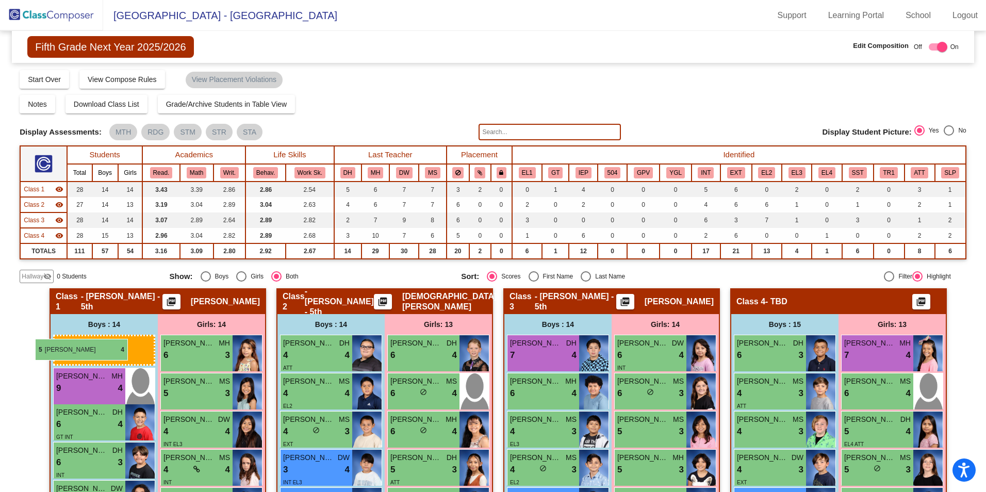
drag, startPoint x: 333, startPoint y: 345, endPoint x: 35, endPoint y: 339, distance: 298.1
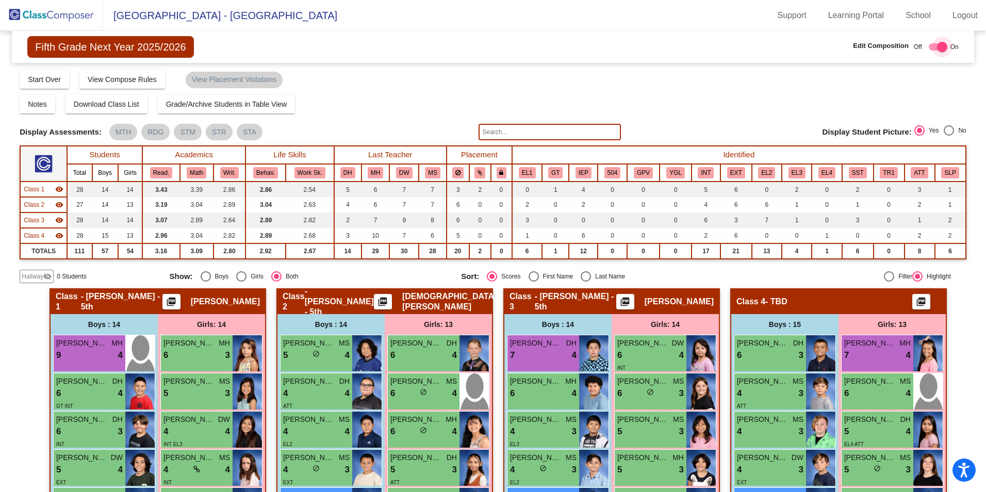
click at [929, 48] on div at bounding box center [938, 46] width 19 height 7
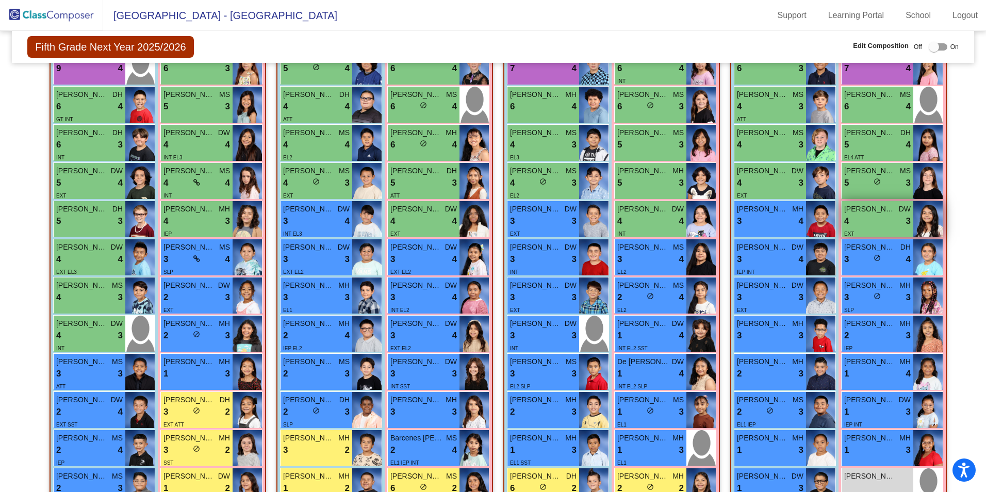
scroll to position [309, 0]
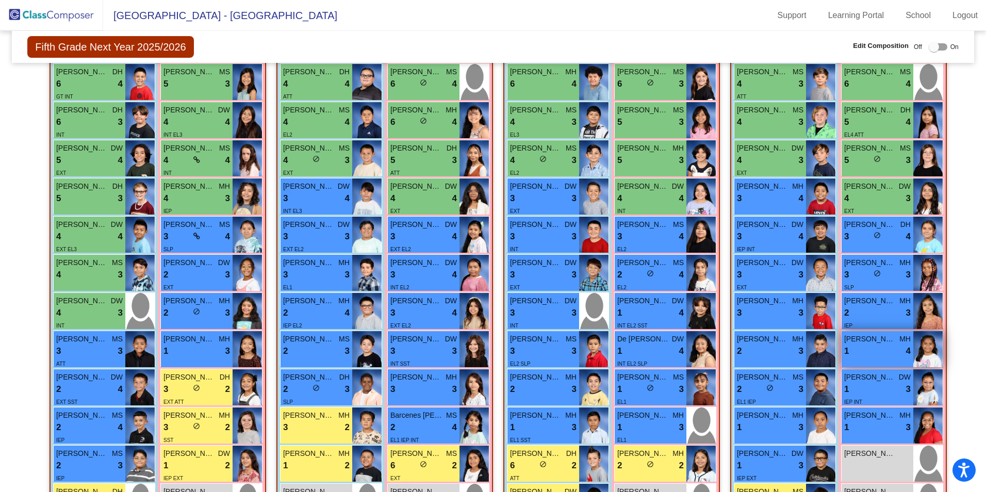
click at [863, 347] on div "1 lock do_not_disturb_alt 4" at bounding box center [877, 350] width 67 height 13
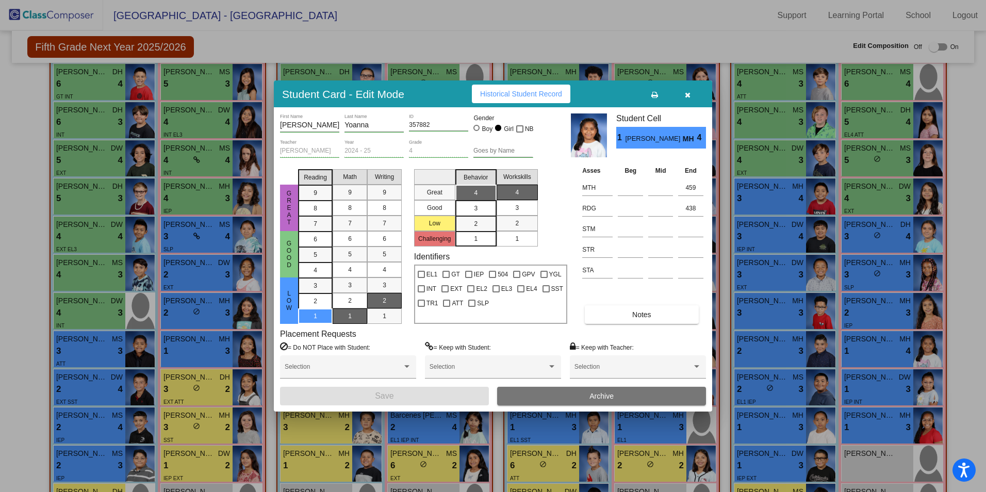
click at [686, 97] on icon "button" at bounding box center [688, 94] width 6 height 7
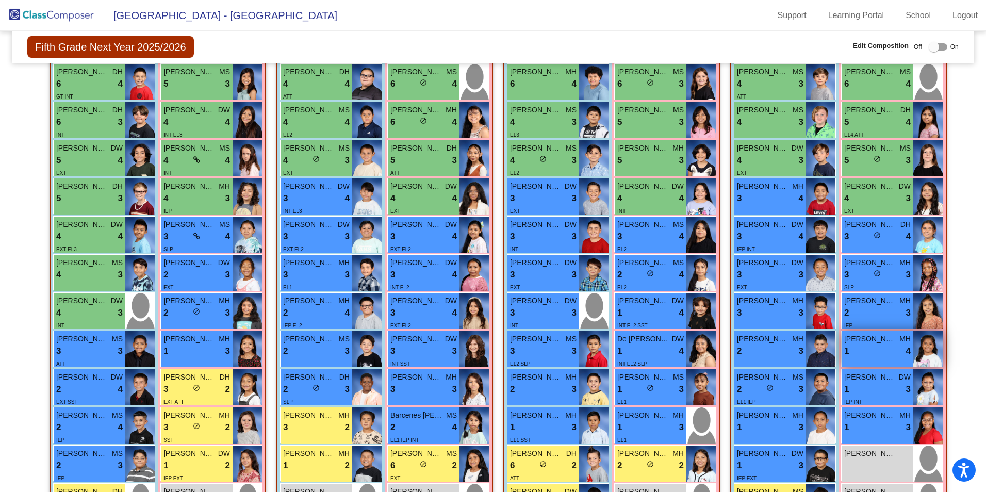
drag, startPoint x: 879, startPoint y: 351, endPoint x: 867, endPoint y: 346, distance: 13.4
click at [867, 346] on div "1 lock do_not_disturb_alt 4" at bounding box center [877, 350] width 67 height 13
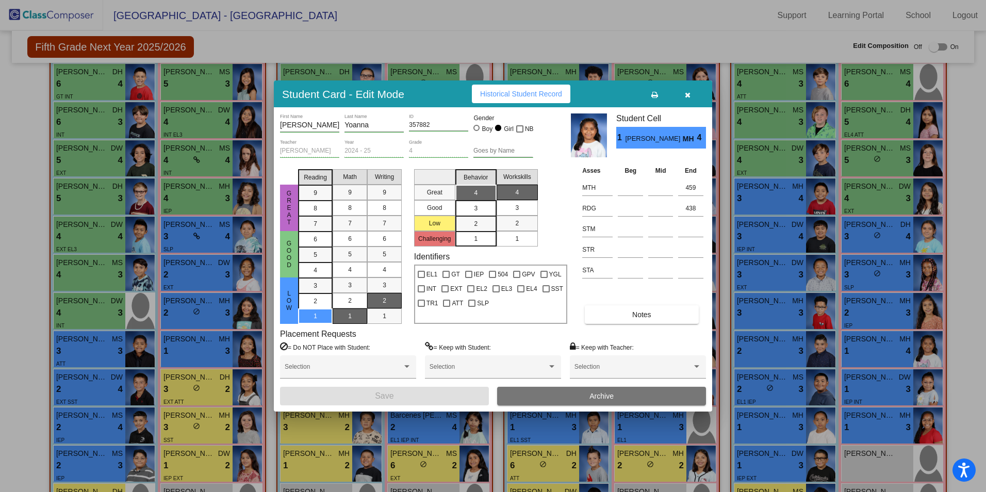
click at [690, 92] on icon "button" at bounding box center [688, 94] width 6 height 7
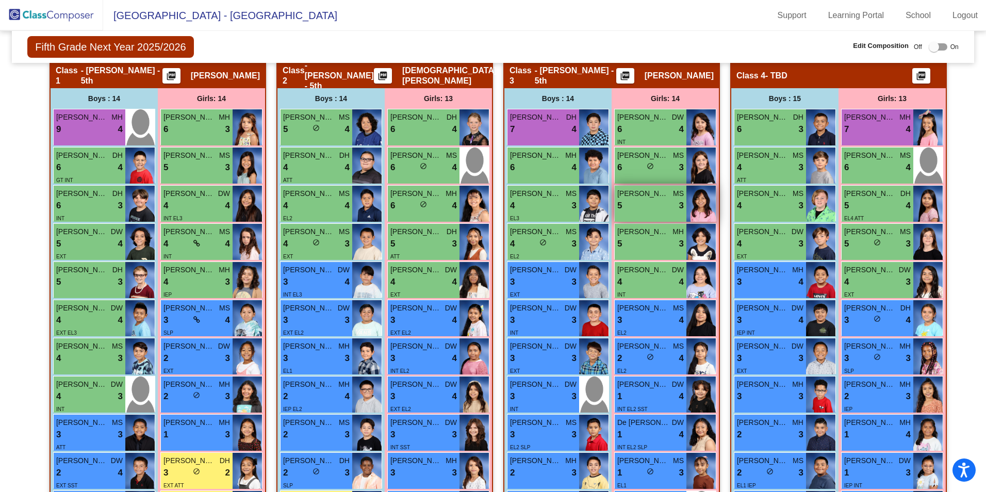
scroll to position [258, 0]
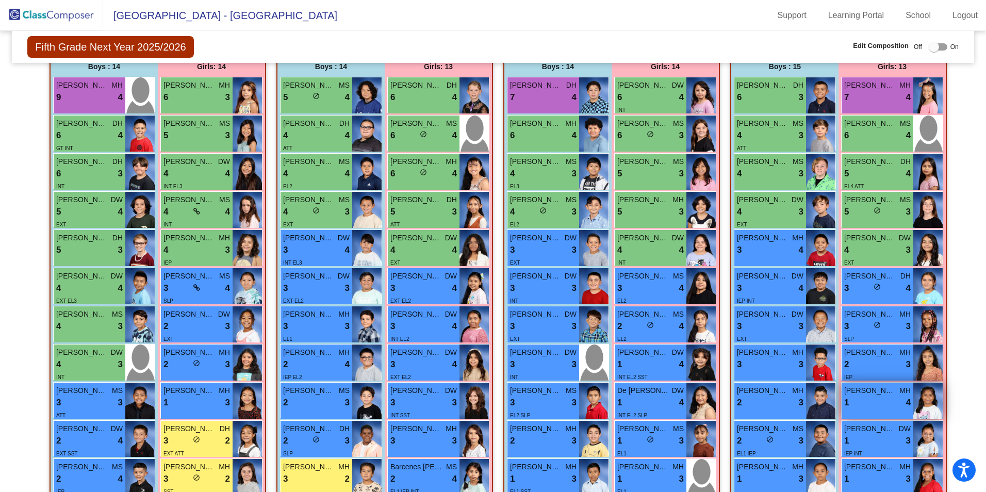
drag, startPoint x: 879, startPoint y: 393, endPoint x: 861, endPoint y: 405, distance: 22.0
click at [861, 405] on div "[PERSON_NAME] [PERSON_NAME] MH 1 lock do_not_disturb_alt 4" at bounding box center [878, 401] width 72 height 36
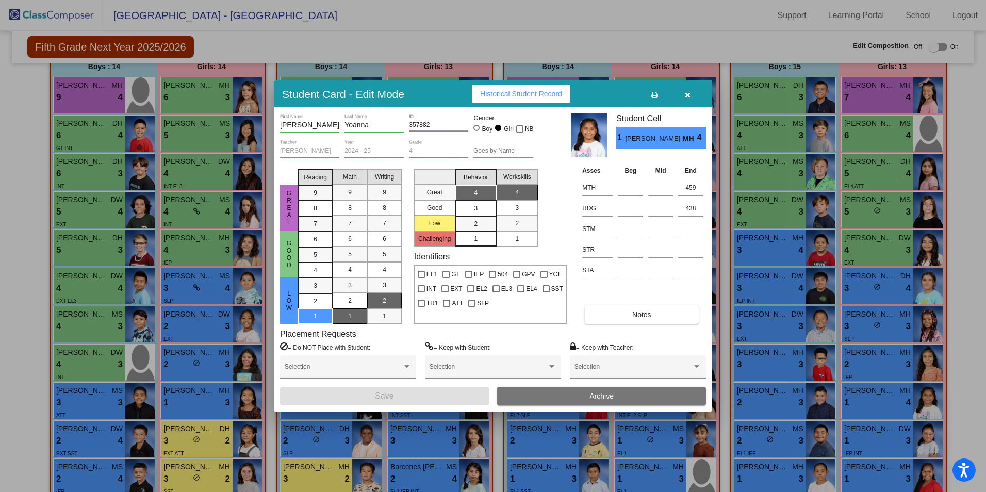
click at [939, 47] on div at bounding box center [493, 246] width 986 height 492
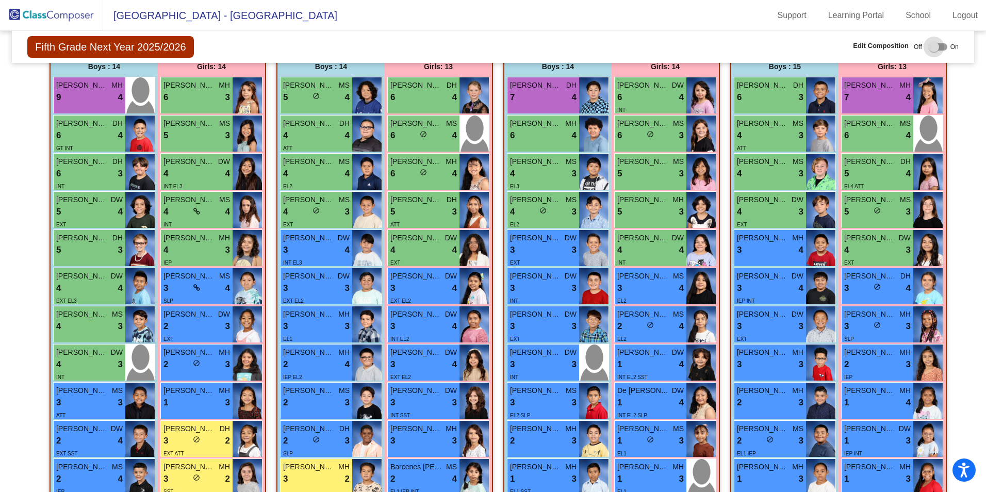
click at [940, 47] on div at bounding box center [938, 46] width 19 height 7
checkbox input "true"
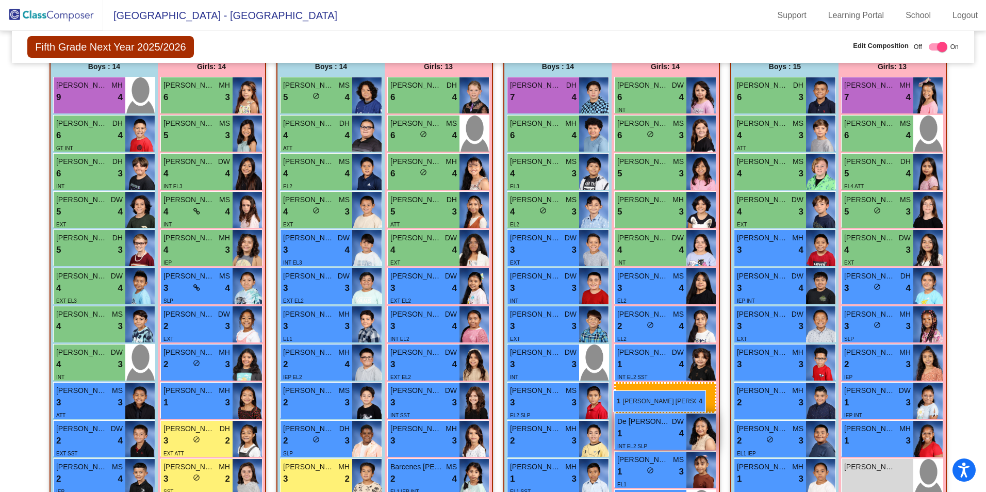
drag, startPoint x: 872, startPoint y: 402, endPoint x: 613, endPoint y: 390, distance: 259.1
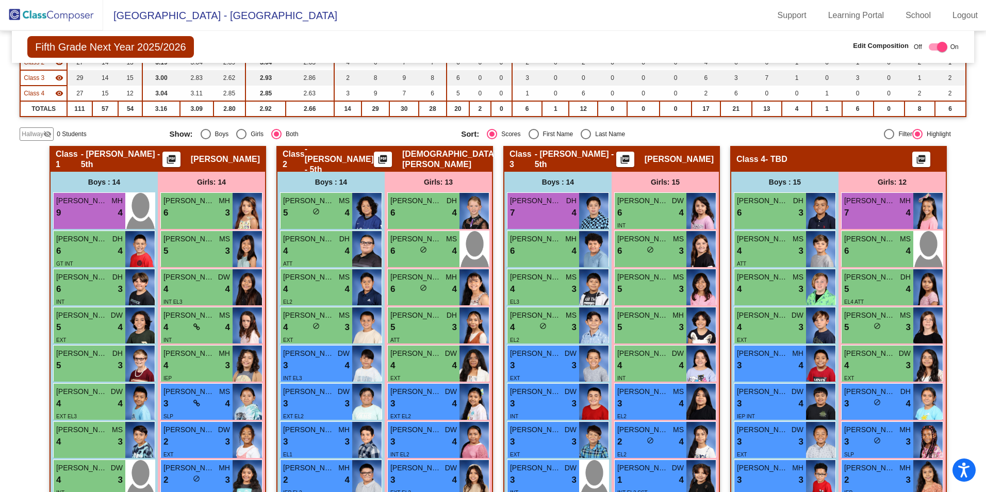
scroll to position [0, 0]
